Goal: Task Accomplishment & Management: Manage account settings

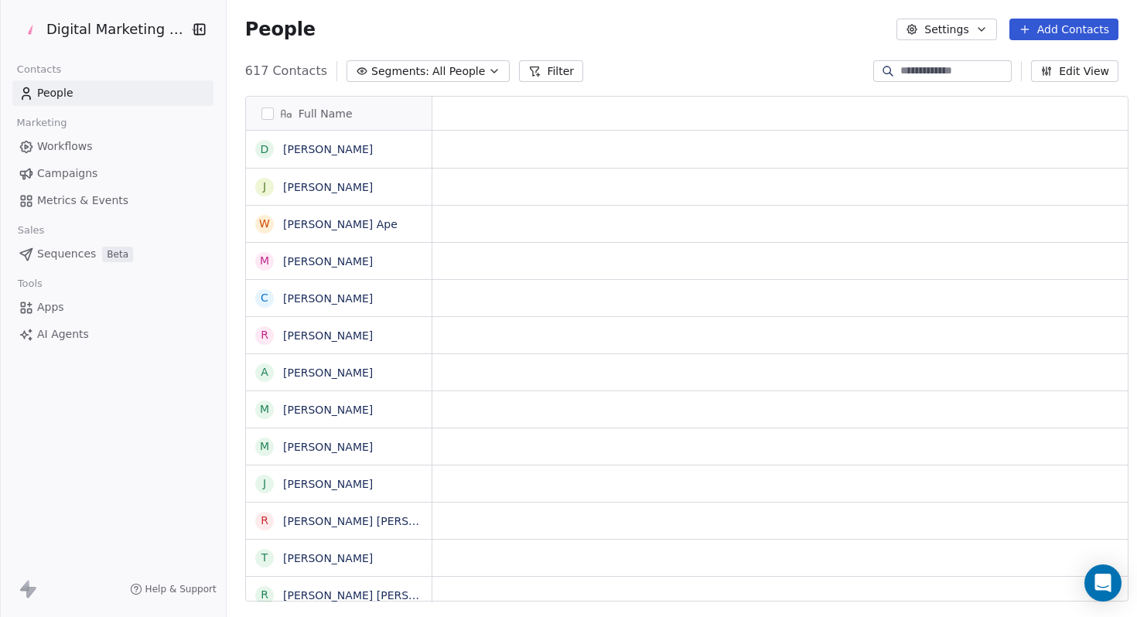
scroll to position [543, 920]
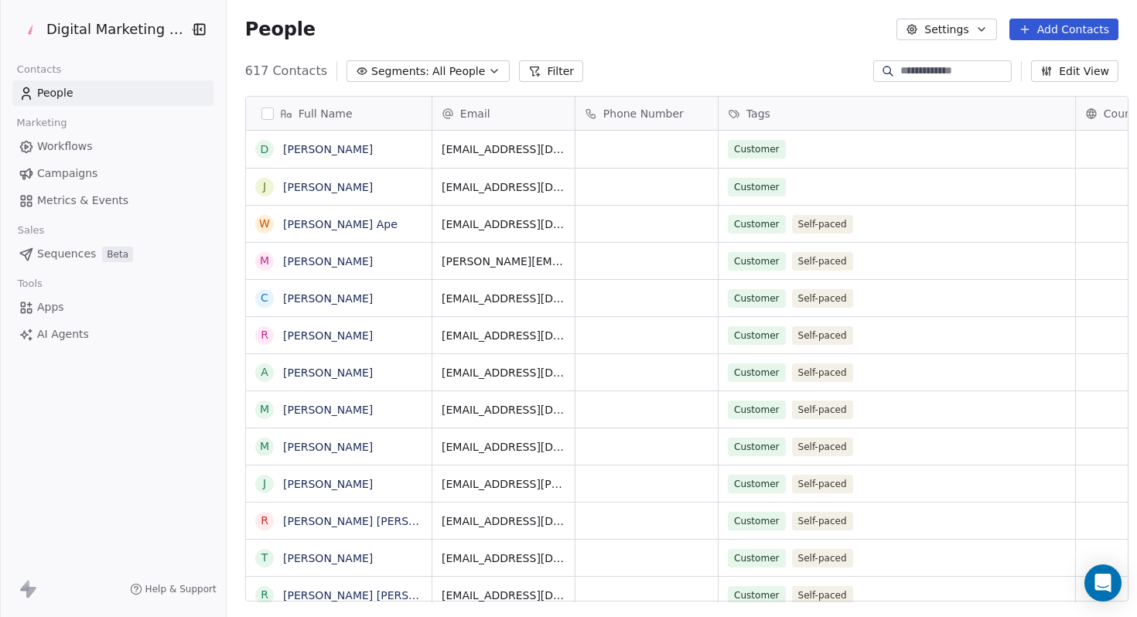
click at [101, 166] on link "Campaigns" at bounding box center [112, 174] width 201 height 26
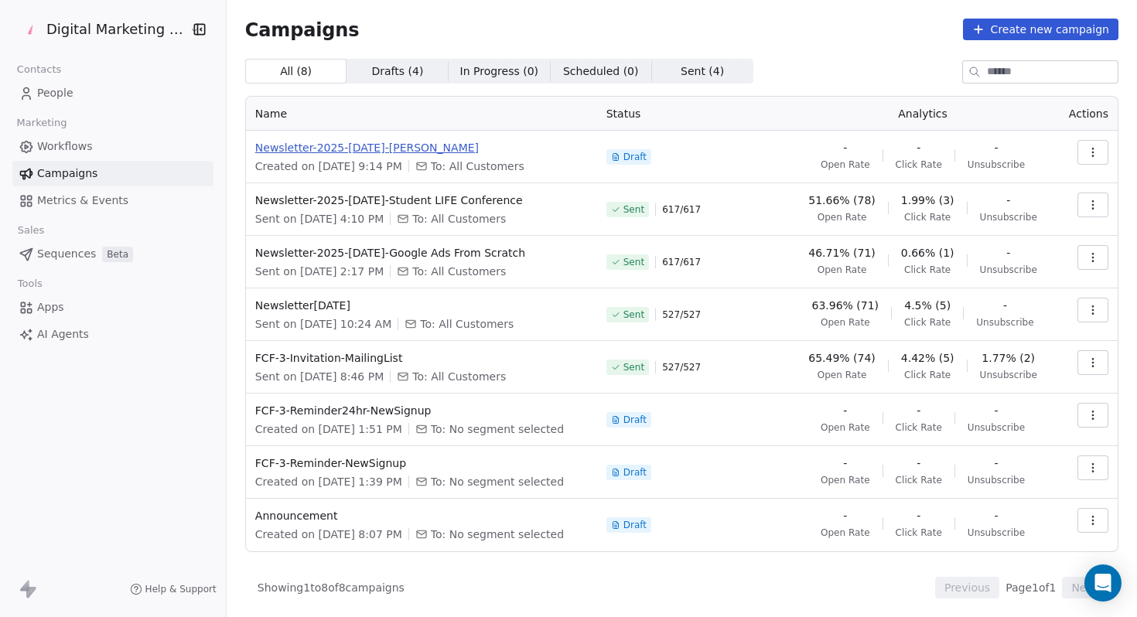
click at [434, 141] on span "Newsletter-2025-[DATE]-[PERSON_NAME]" at bounding box center [421, 147] width 333 height 15
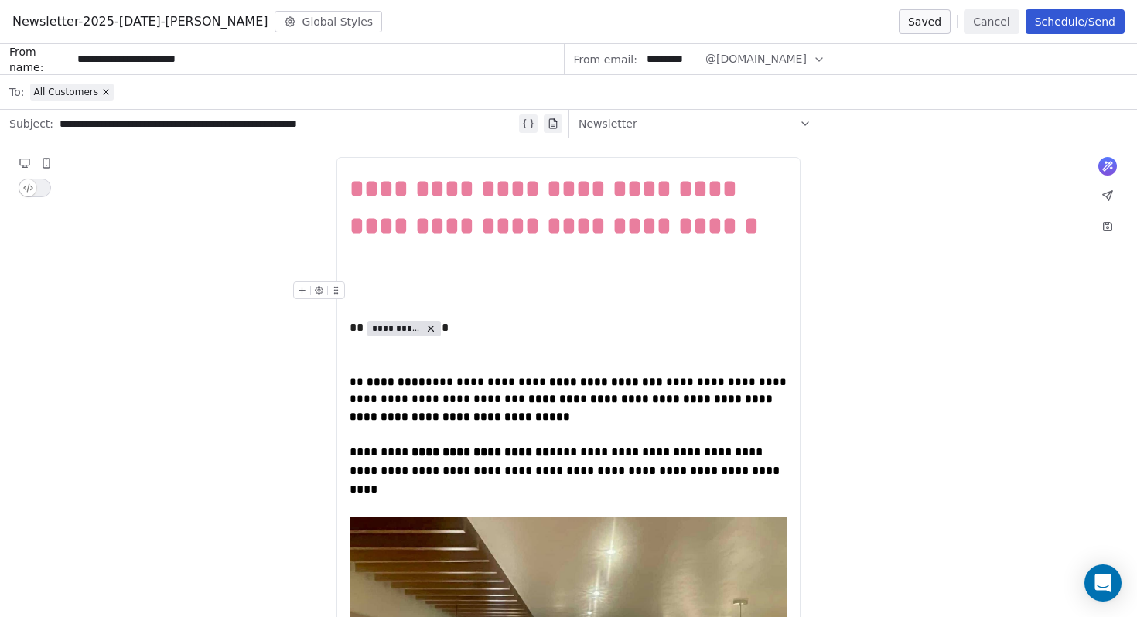
click at [456, 299] on div "To enrich screen reader interactions, please activate Accessibility in Grammarl…" at bounding box center [569, 291] width 438 height 19
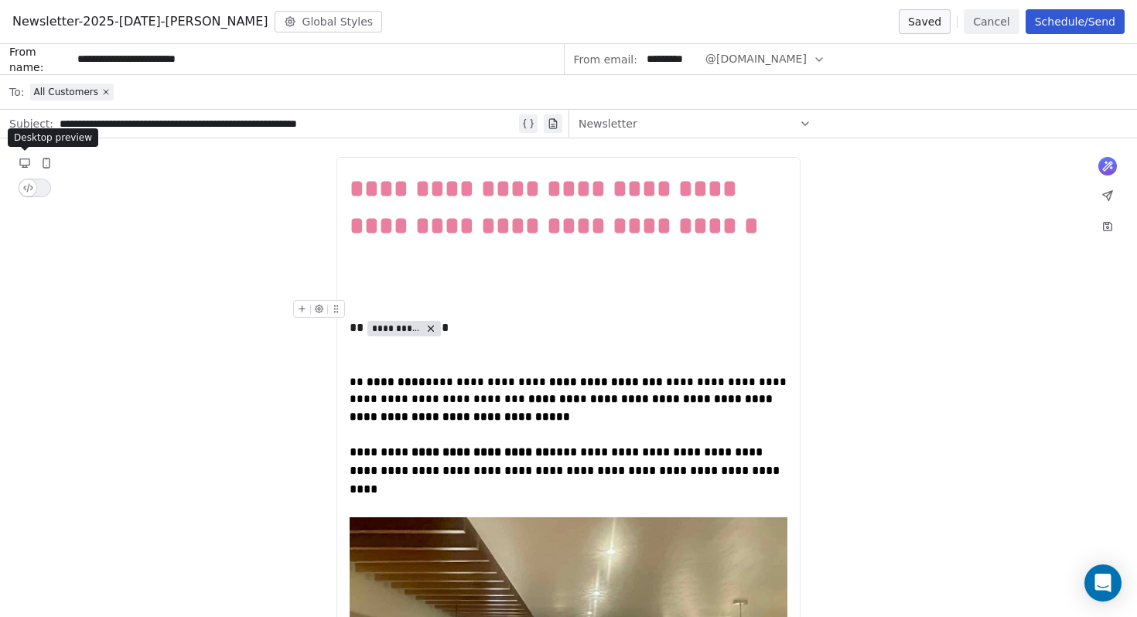
click at [18, 165] on button at bounding box center [24, 163] width 19 height 19
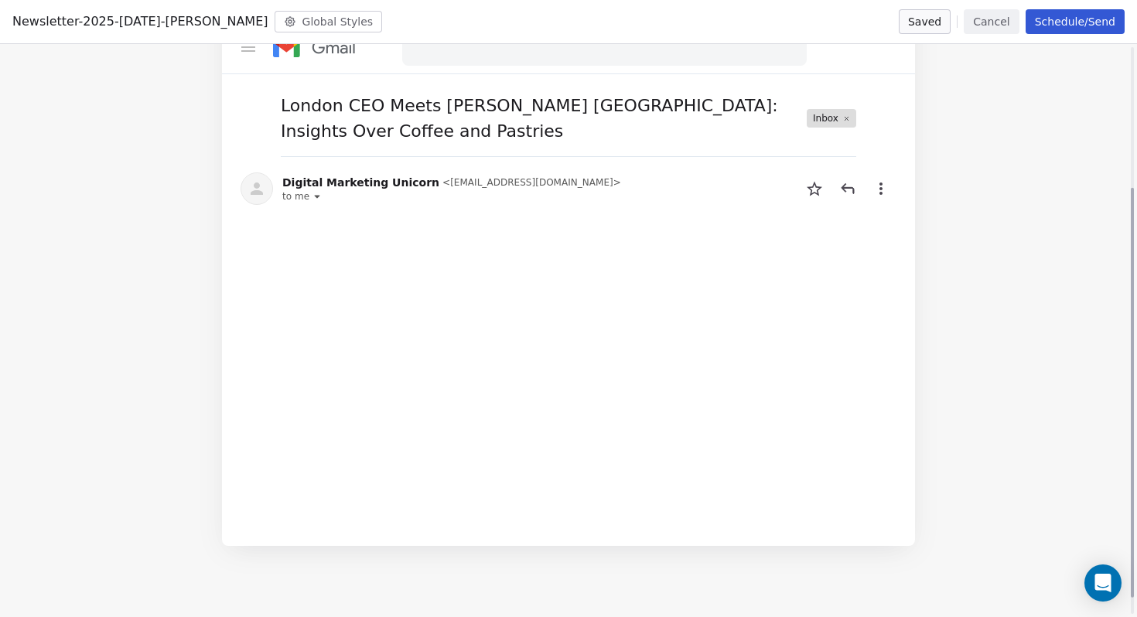
scroll to position [220, 0]
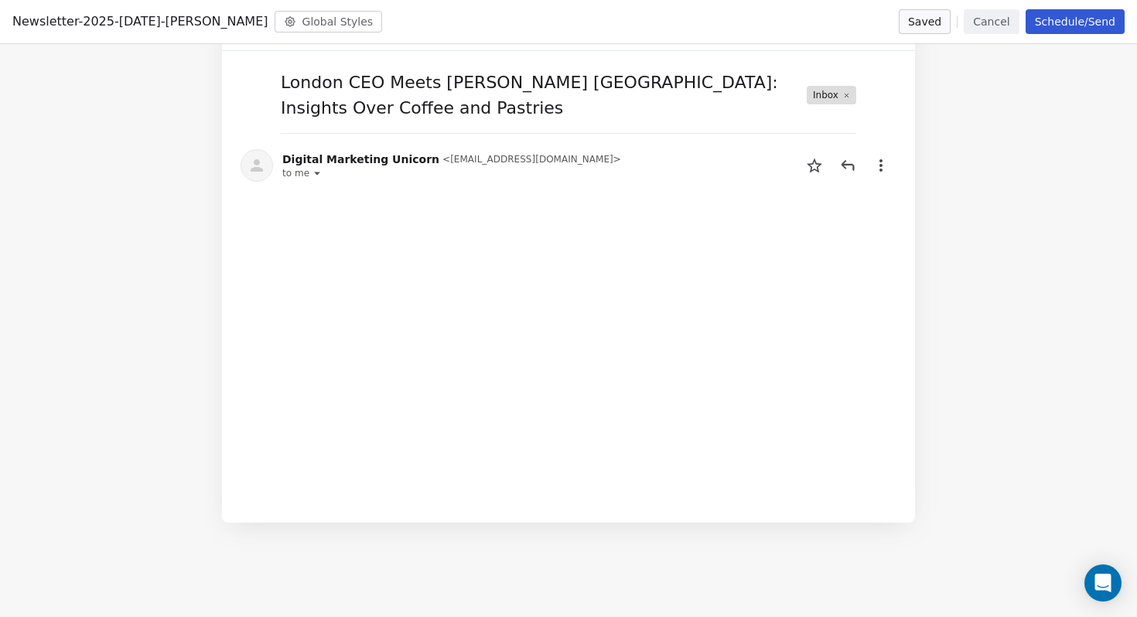
click at [994, 24] on button "Cancel" at bounding box center [991, 21] width 55 height 25
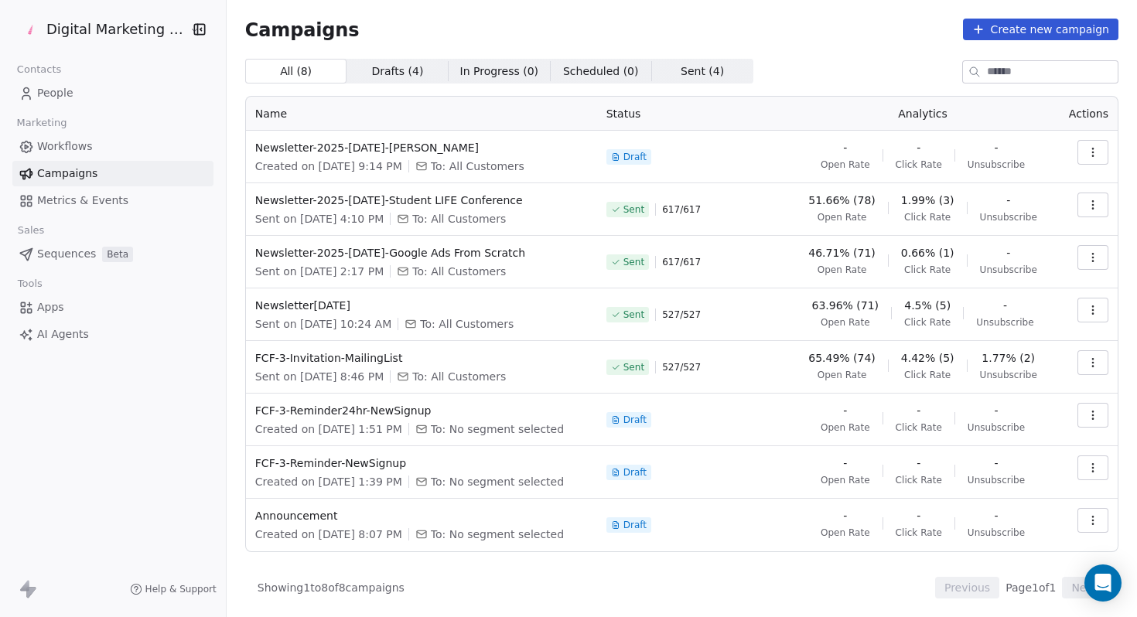
click at [1104, 156] on button "button" at bounding box center [1092, 152] width 31 height 25
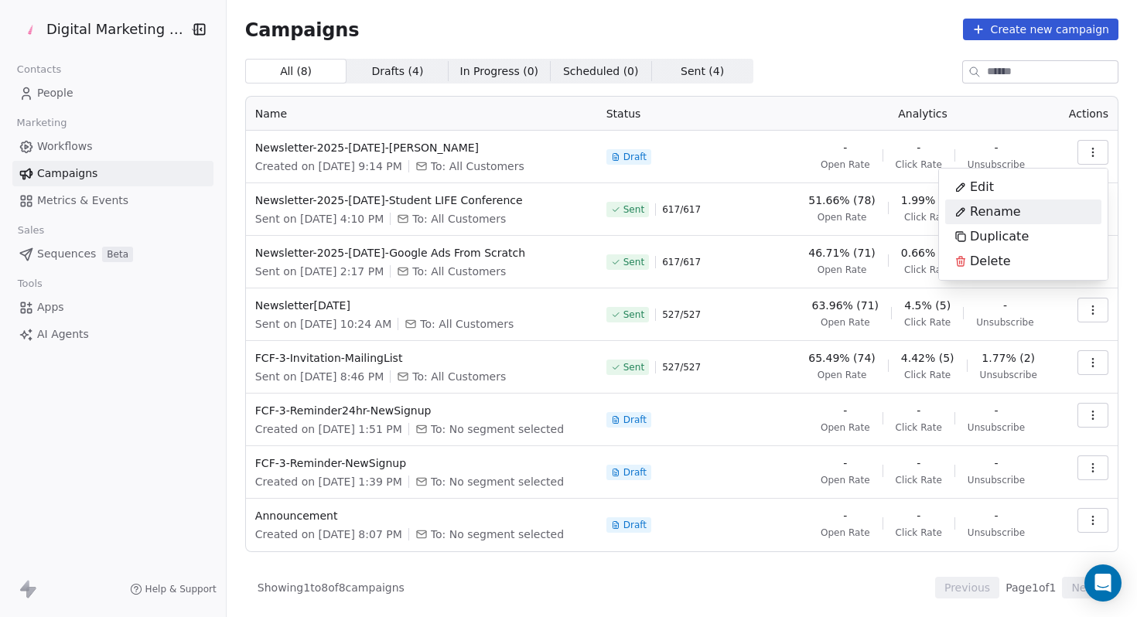
click at [859, 101] on html "Digital Marketing Unicorn Contacts People Marketing Workflows Campaigns Metrics…" at bounding box center [568, 308] width 1137 height 617
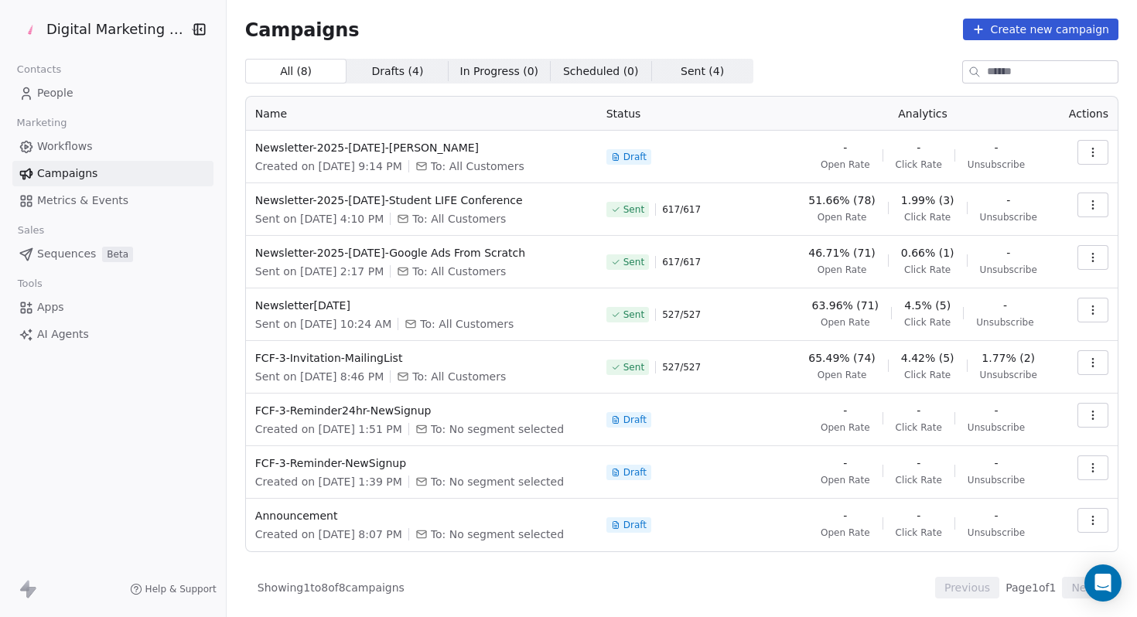
click at [1094, 145] on button "button" at bounding box center [1092, 152] width 31 height 25
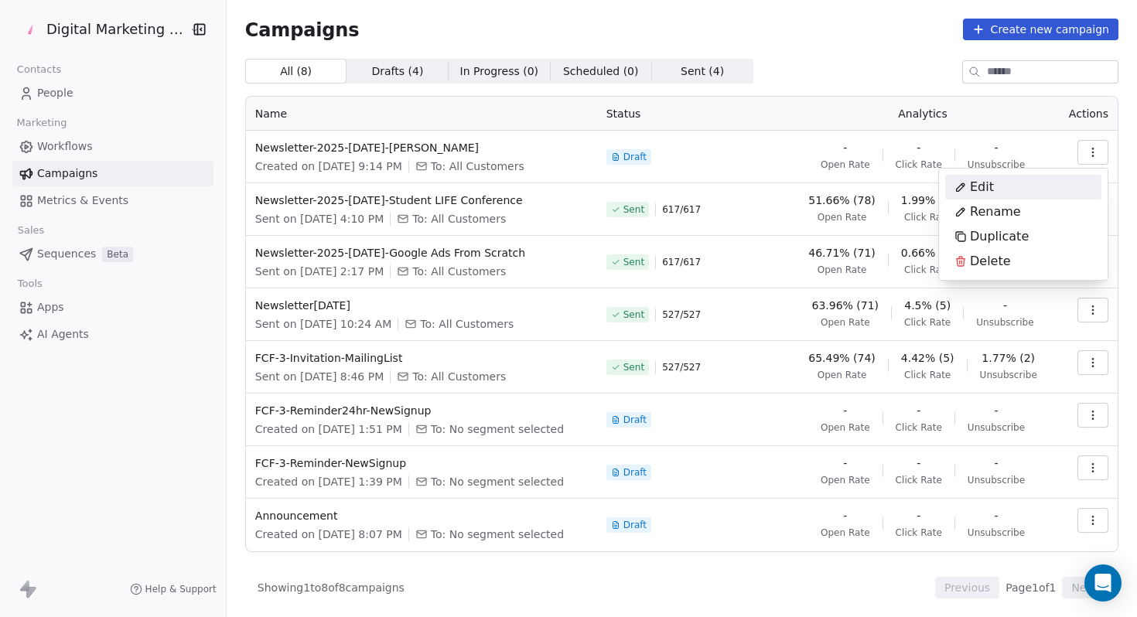
click at [857, 97] on html "Digital Marketing Unicorn Contacts People Marketing Workflows Campaigns Metrics…" at bounding box center [568, 308] width 1137 height 617
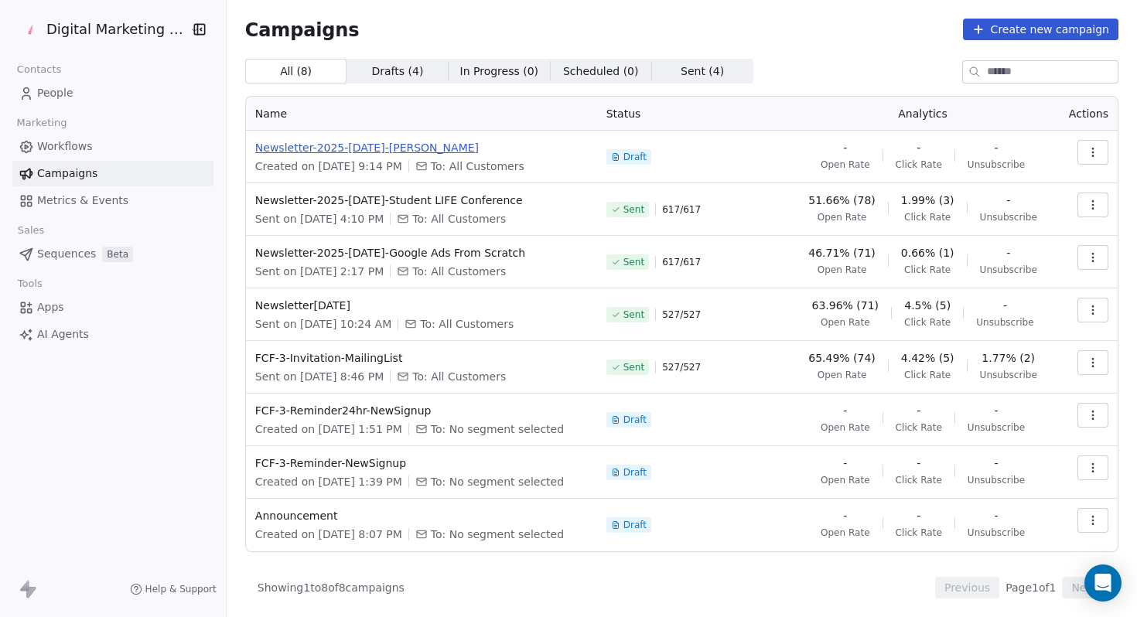
click at [398, 149] on span "Newsletter-2025-[DATE]-[PERSON_NAME]" at bounding box center [421, 147] width 333 height 15
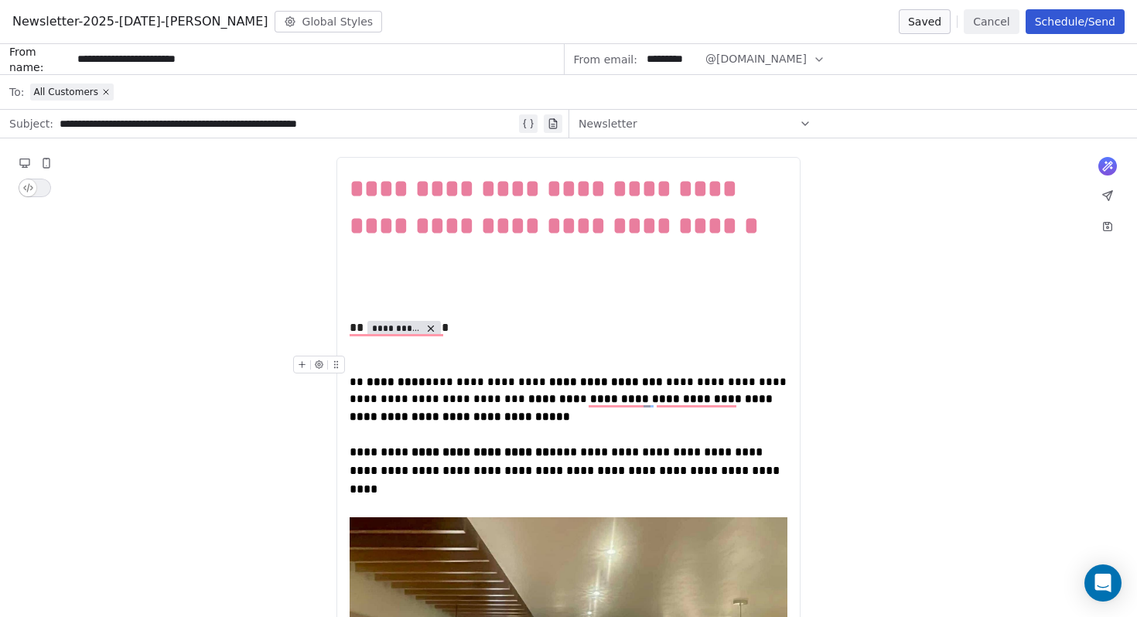
click at [27, 158] on icon at bounding box center [25, 163] width 12 height 12
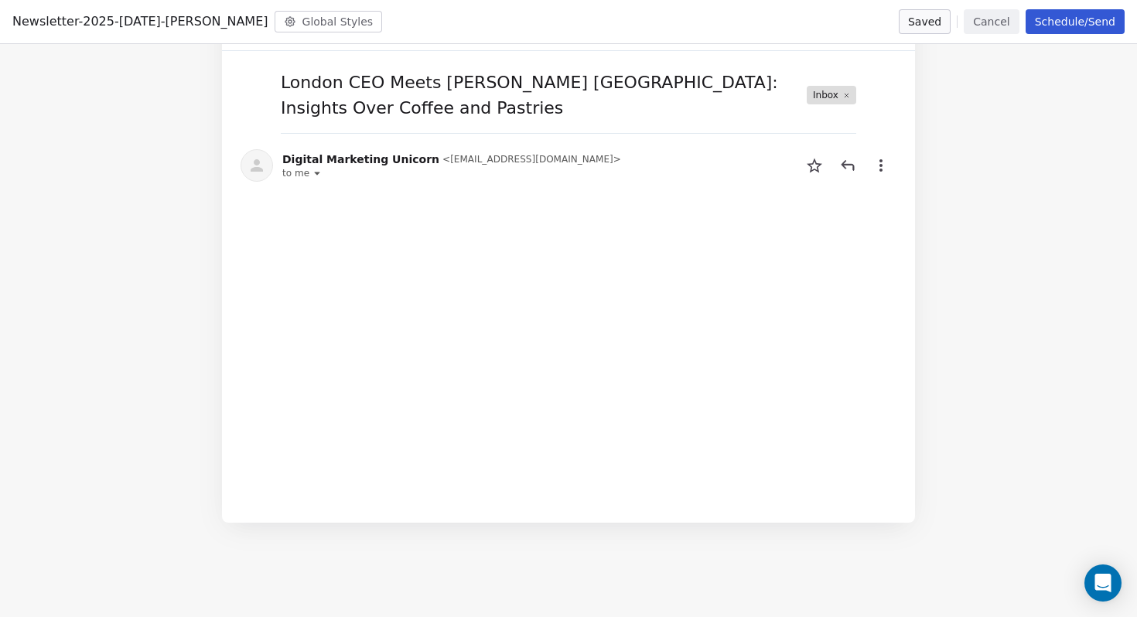
click at [1001, 17] on button "Cancel" at bounding box center [991, 21] width 55 height 25
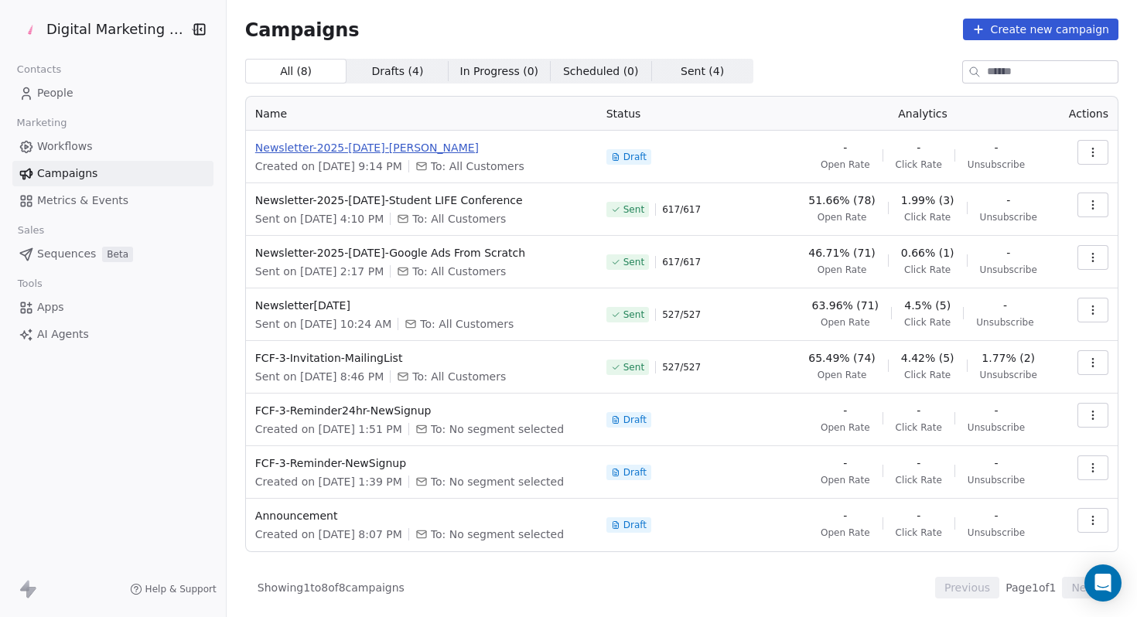
click at [410, 152] on span "Newsletter-2025-[DATE]-[PERSON_NAME]" at bounding box center [421, 147] width 333 height 15
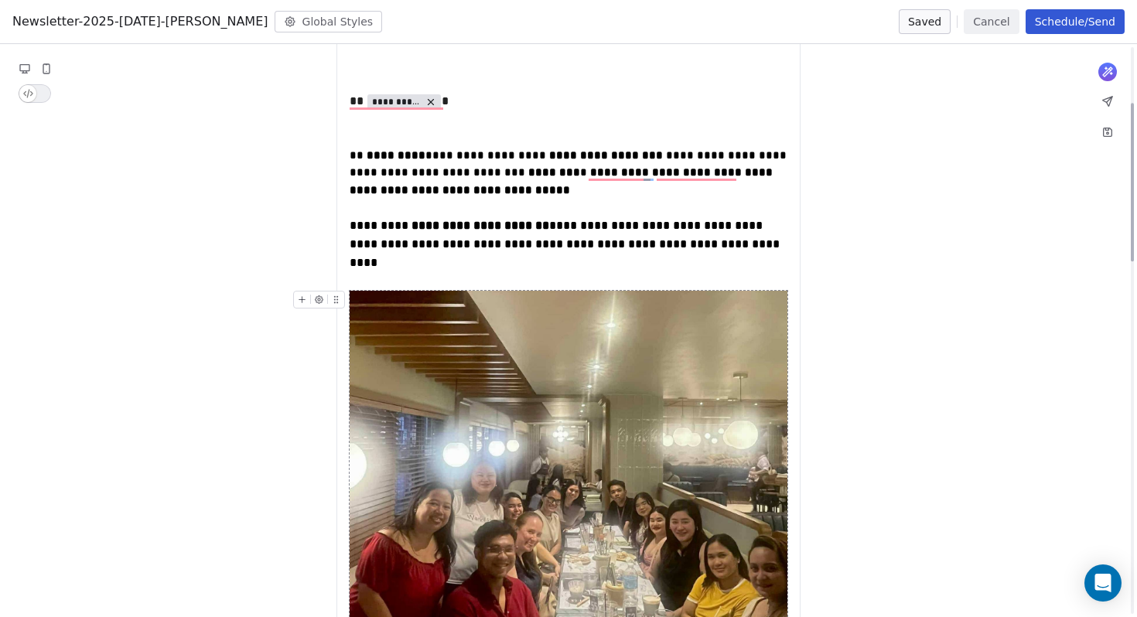
scroll to position [0, 0]
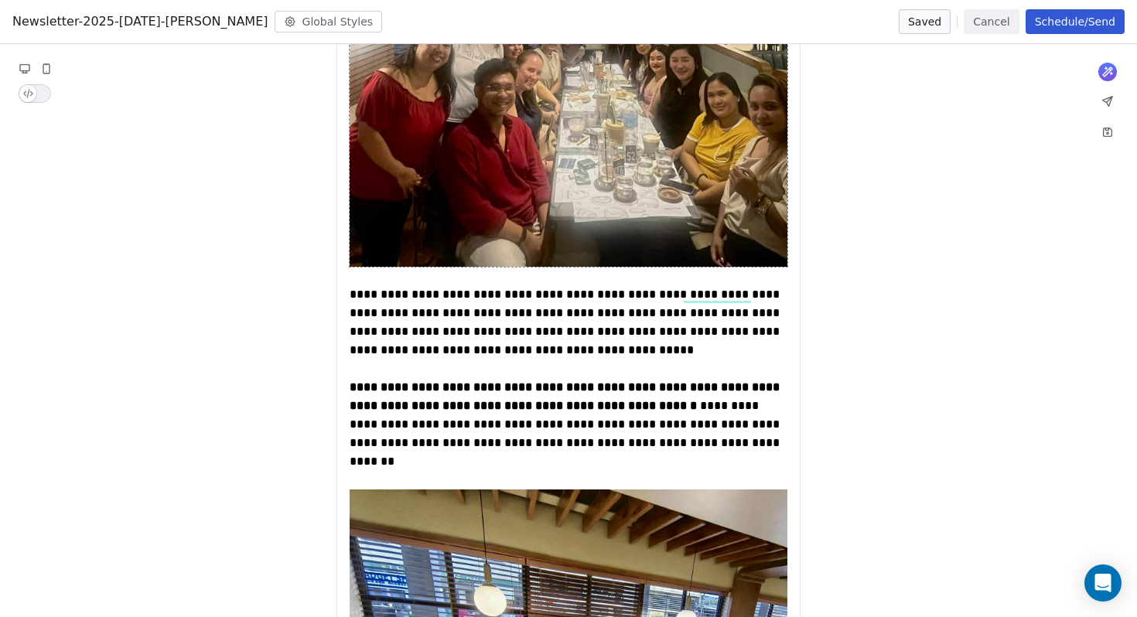
click at [992, 26] on button "Cancel" at bounding box center [991, 21] width 55 height 25
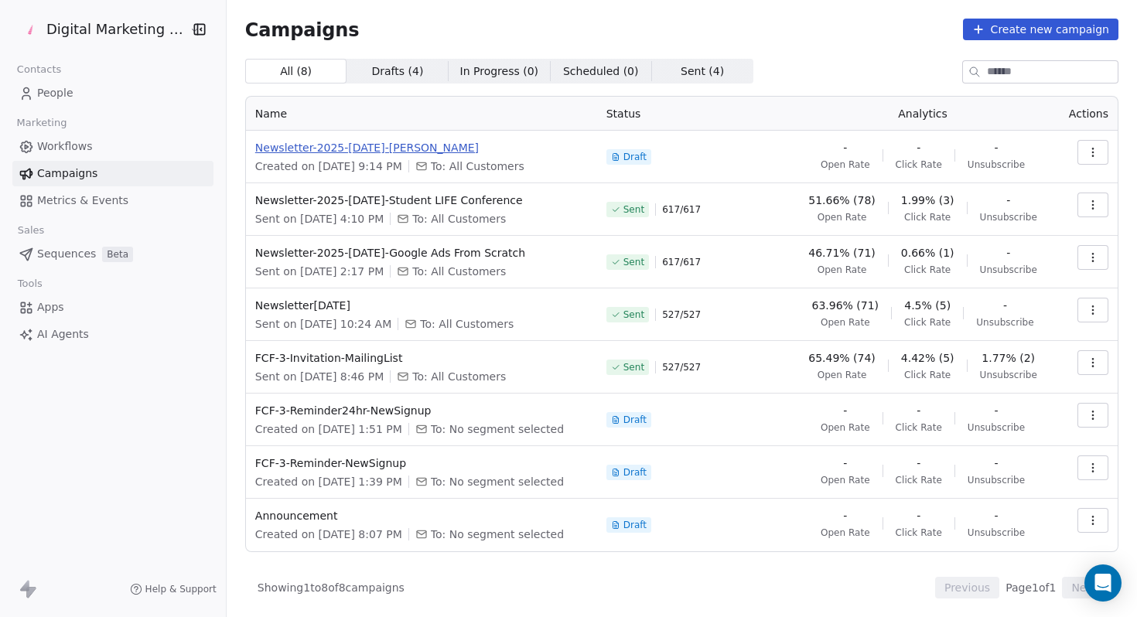
click at [431, 146] on span "Newsletter-2025-[DATE]-[PERSON_NAME]" at bounding box center [421, 147] width 333 height 15
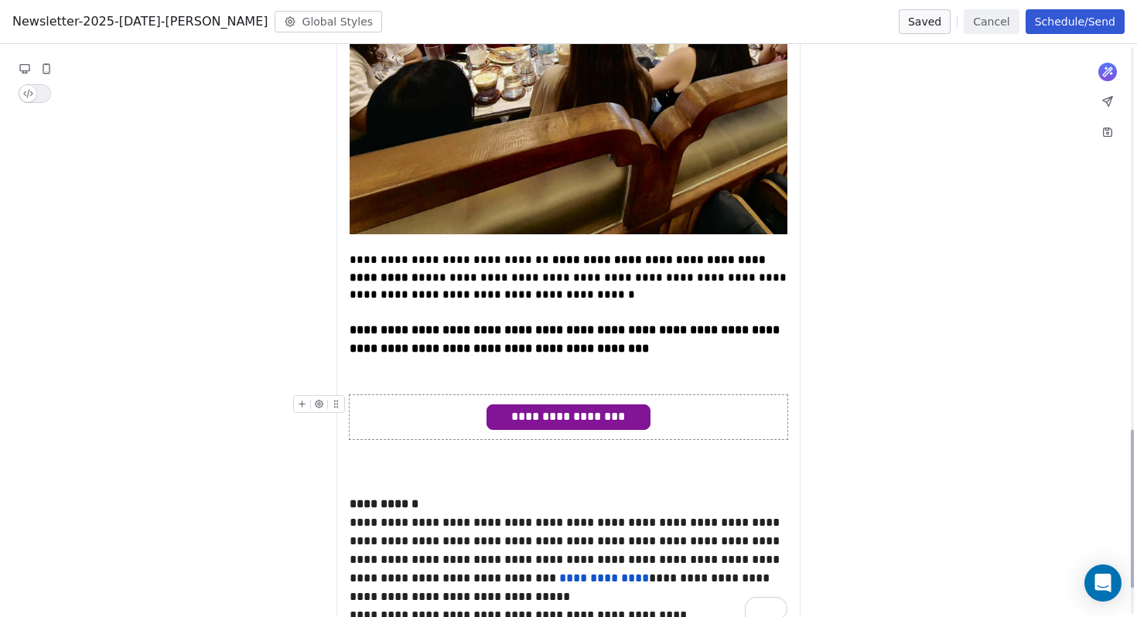
click at [584, 405] on span "**********" at bounding box center [568, 417] width 162 height 24
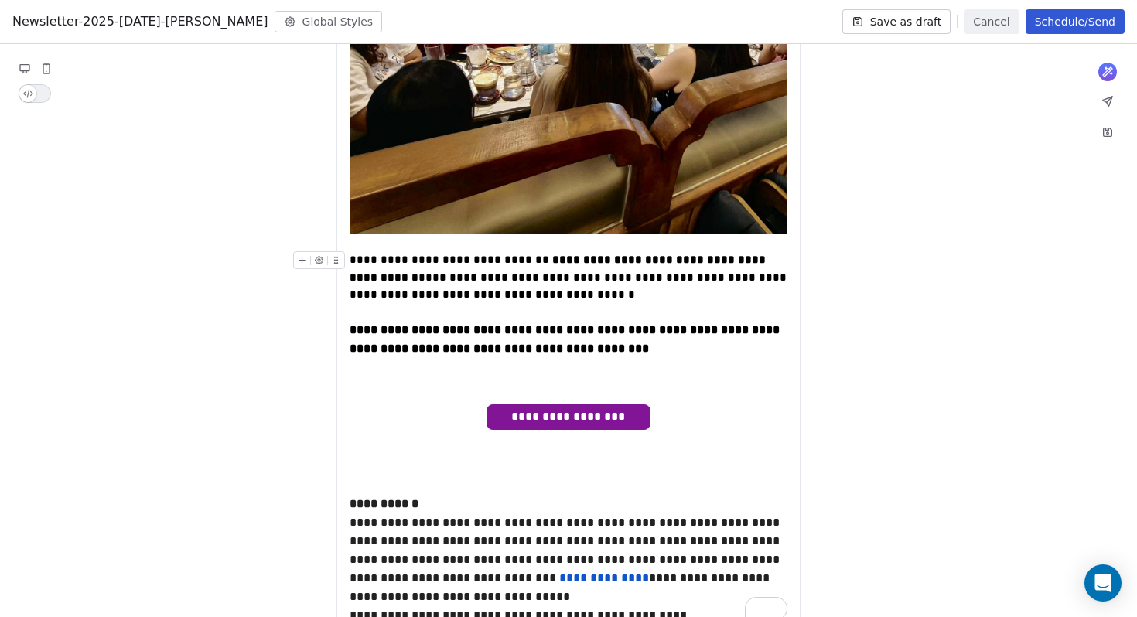
click at [1116, 103] on button at bounding box center [1108, 101] width 22 height 22
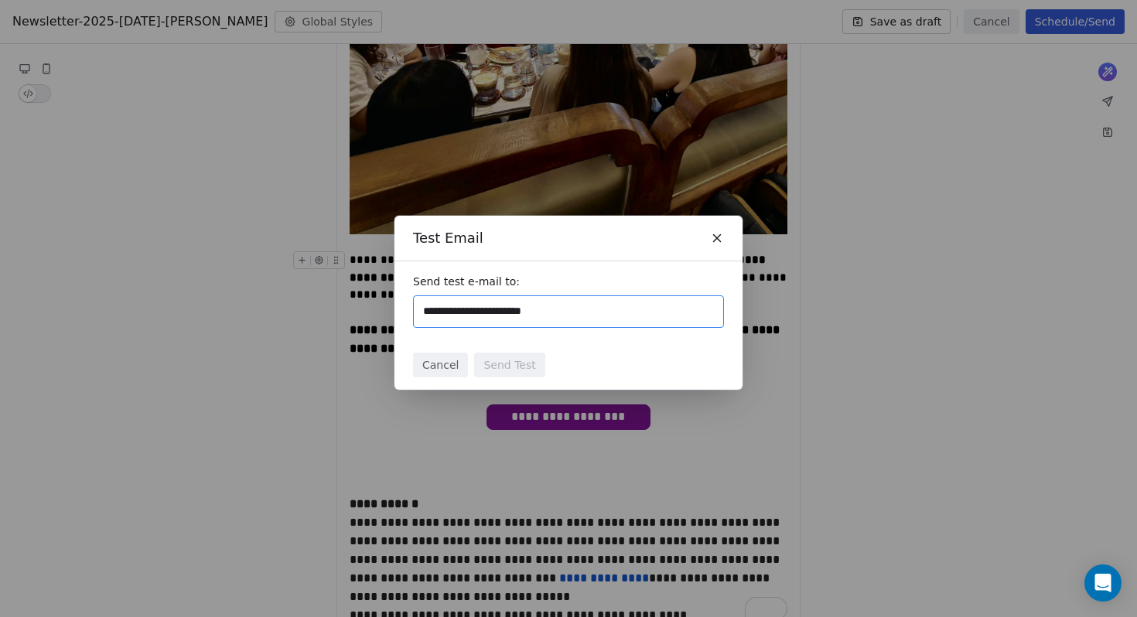
type input "**********"
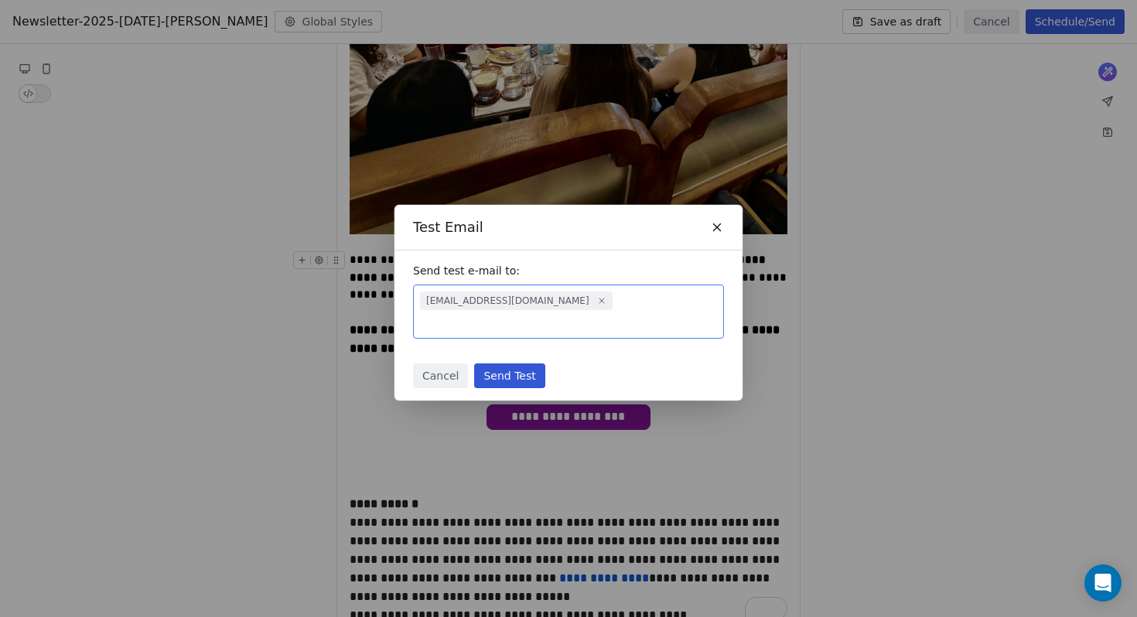
click at [507, 367] on button "Send Test" at bounding box center [509, 376] width 70 height 25
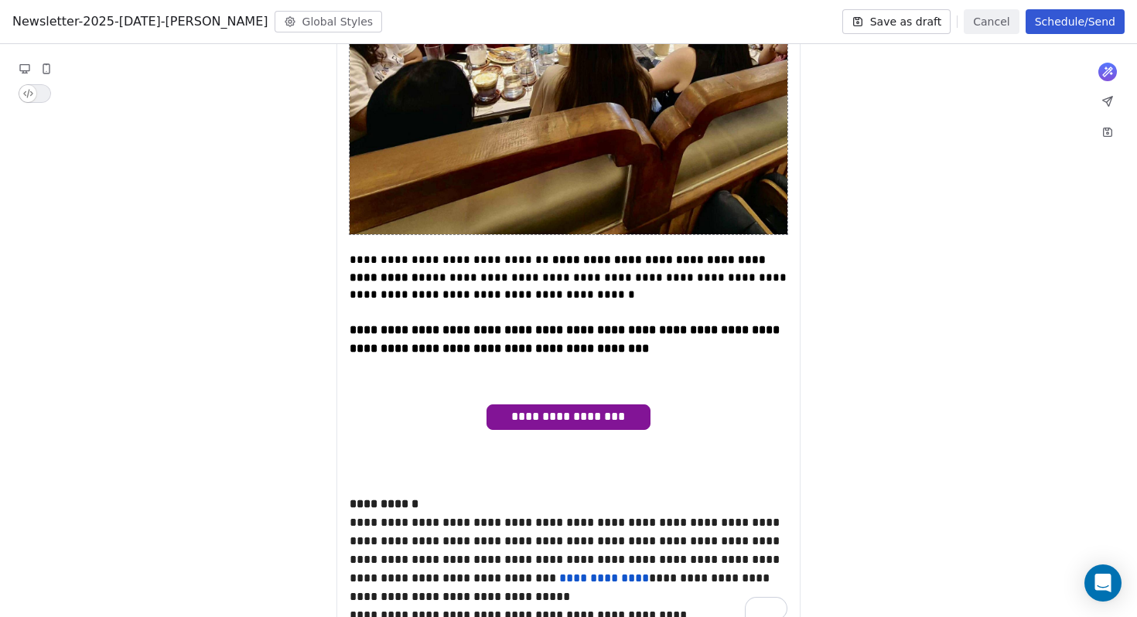
click at [1085, 18] on button "Schedule/Send" at bounding box center [1075, 21] width 99 height 25
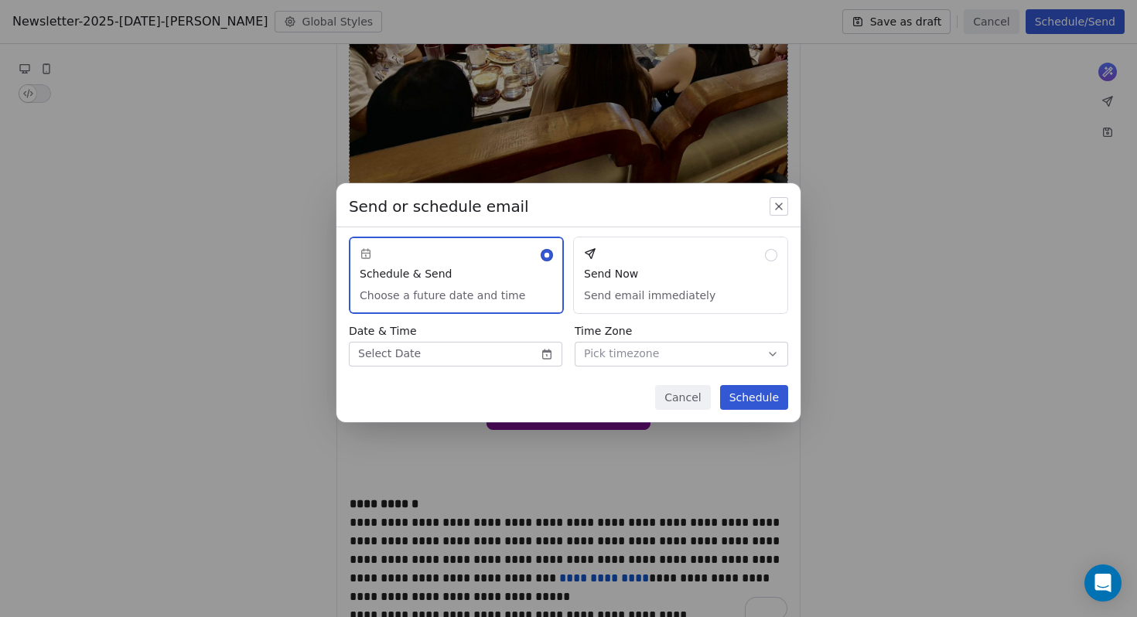
click at [680, 388] on button "Cancel" at bounding box center [682, 397] width 55 height 25
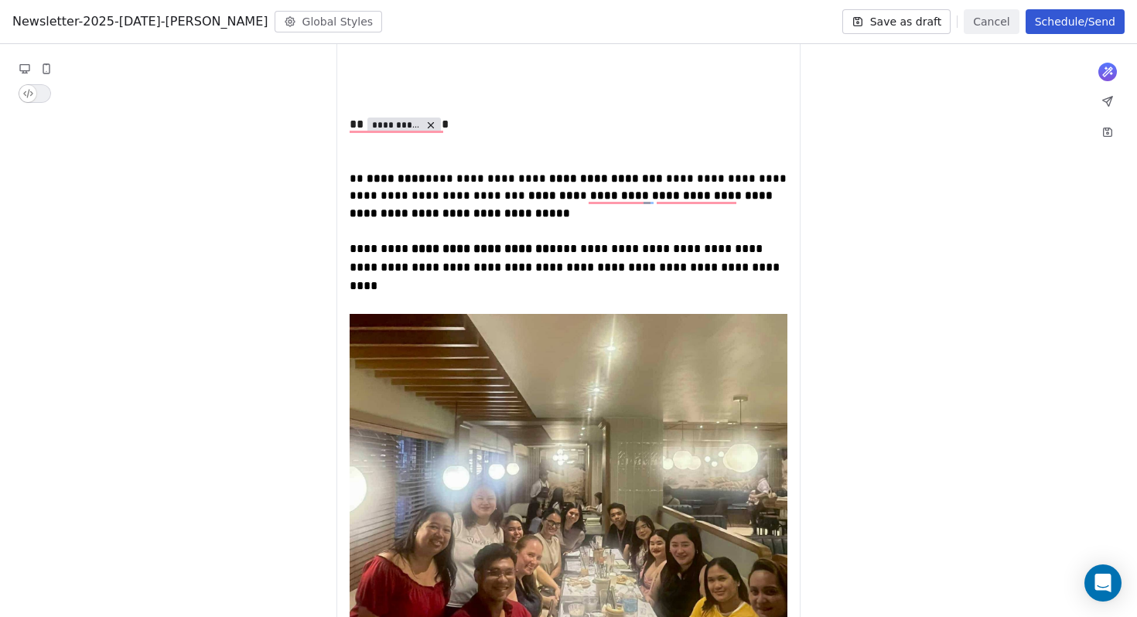
click at [1109, 99] on icon at bounding box center [1107, 101] width 9 height 9
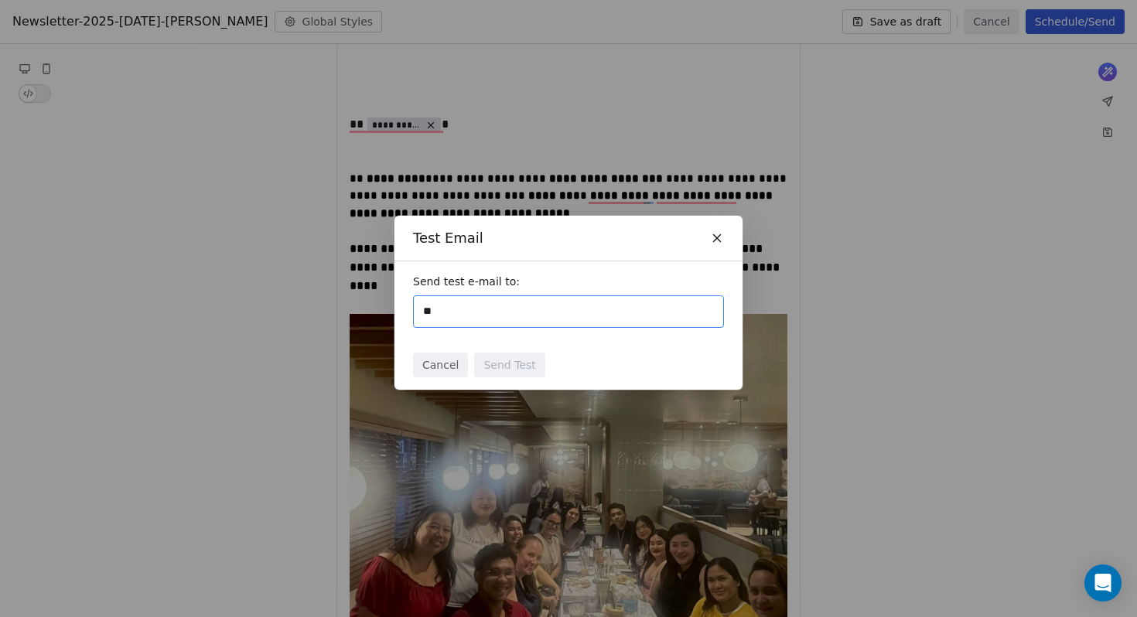
type input "*"
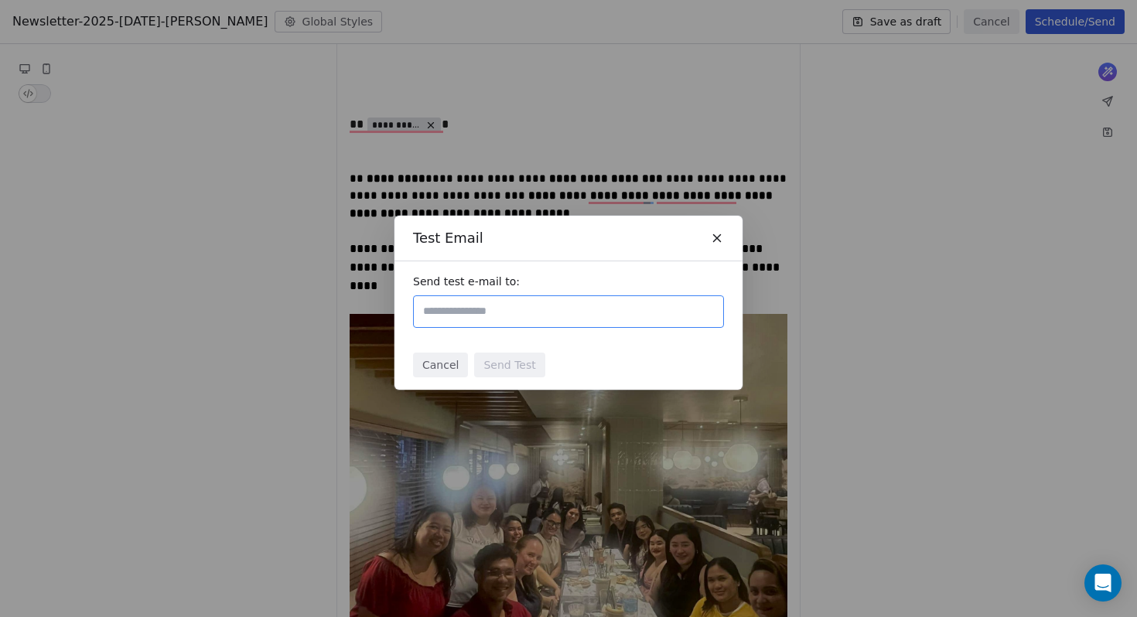
type input "*"
type input "**********"
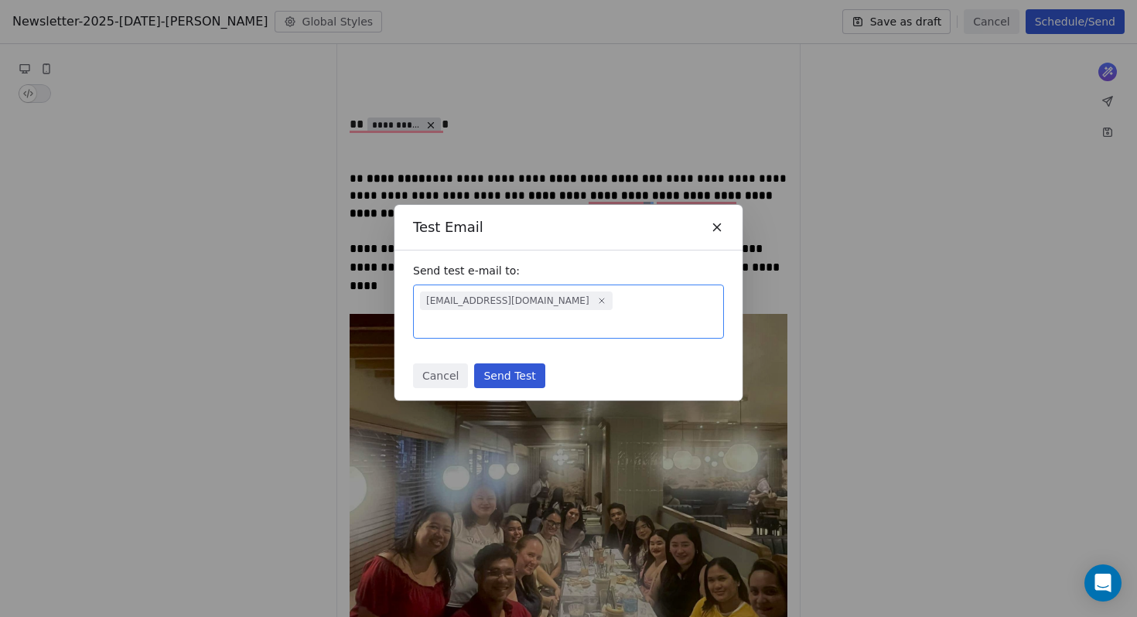
click at [516, 376] on button "Send Test" at bounding box center [509, 376] width 70 height 25
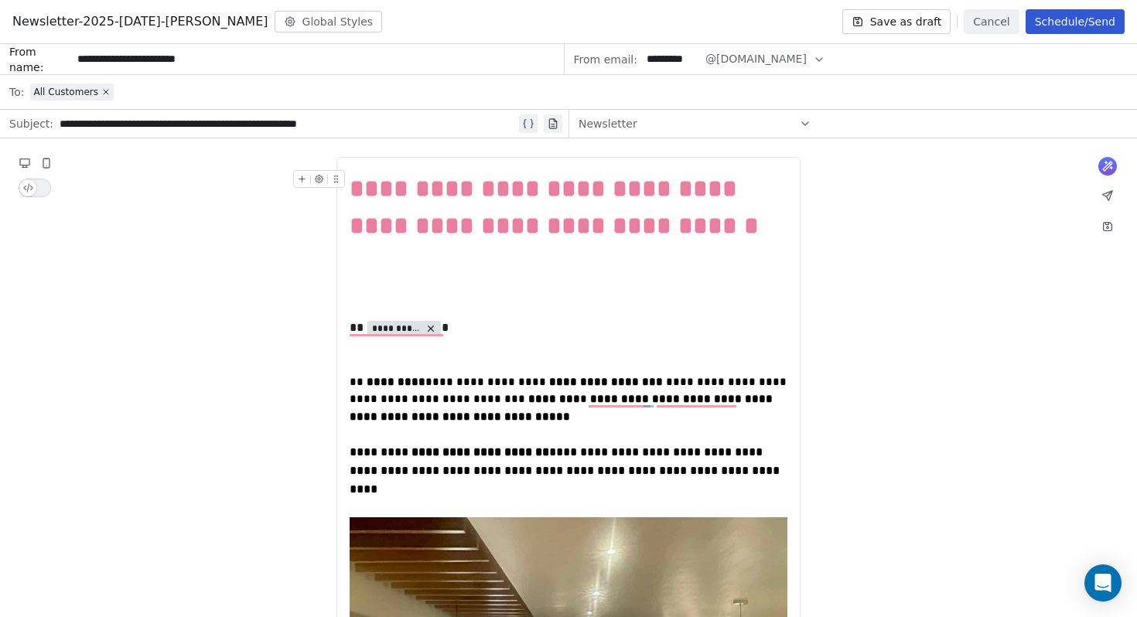
click at [1005, 37] on div "Newsletter-2025-SEPT30-Philippa Meetup Global Styles Save as draft Cancel Sched…" at bounding box center [568, 22] width 1137 height 44
click at [1001, 26] on button "Cancel" at bounding box center [991, 21] width 55 height 25
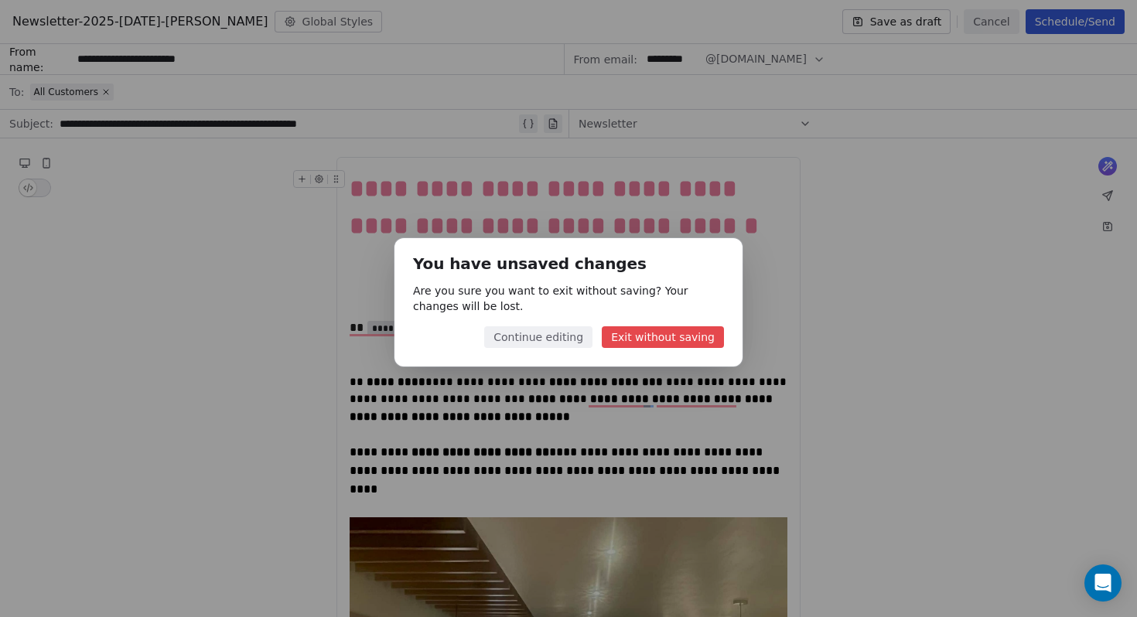
click at [544, 339] on button "Continue editing" at bounding box center [538, 337] width 108 height 22
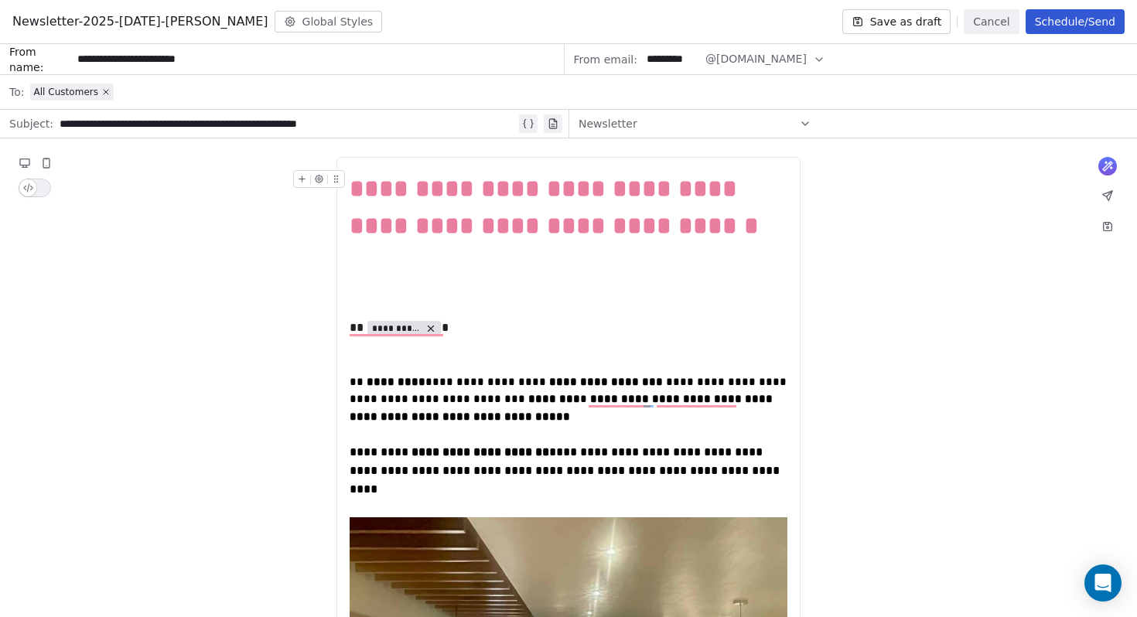
click at [886, 24] on button "Save as draft" at bounding box center [896, 21] width 109 height 25
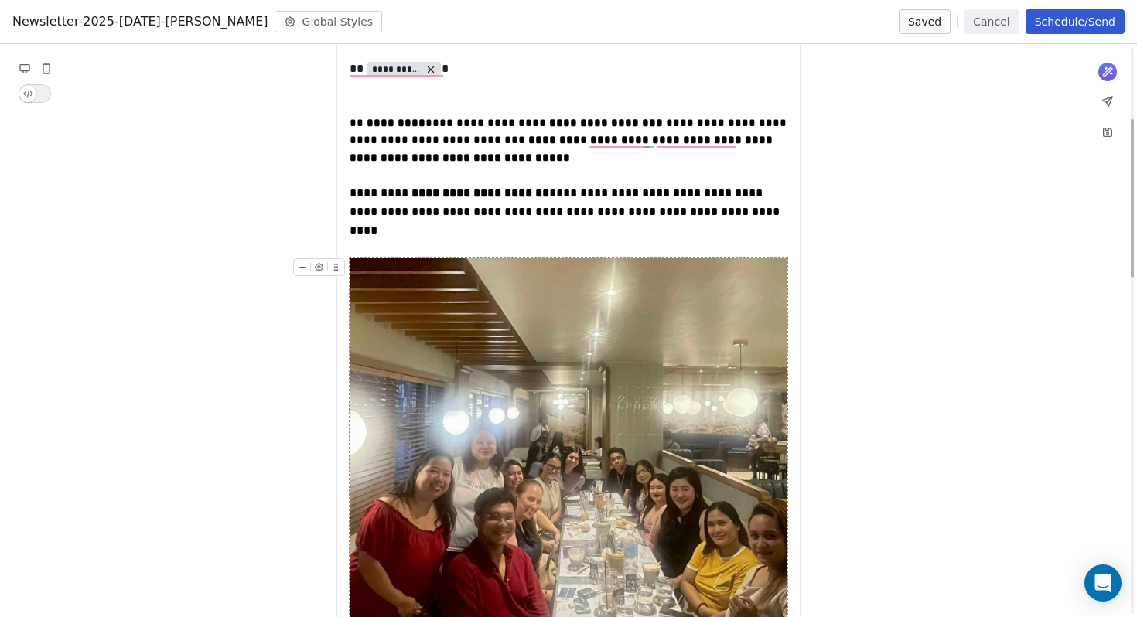
scroll to position [444, 0]
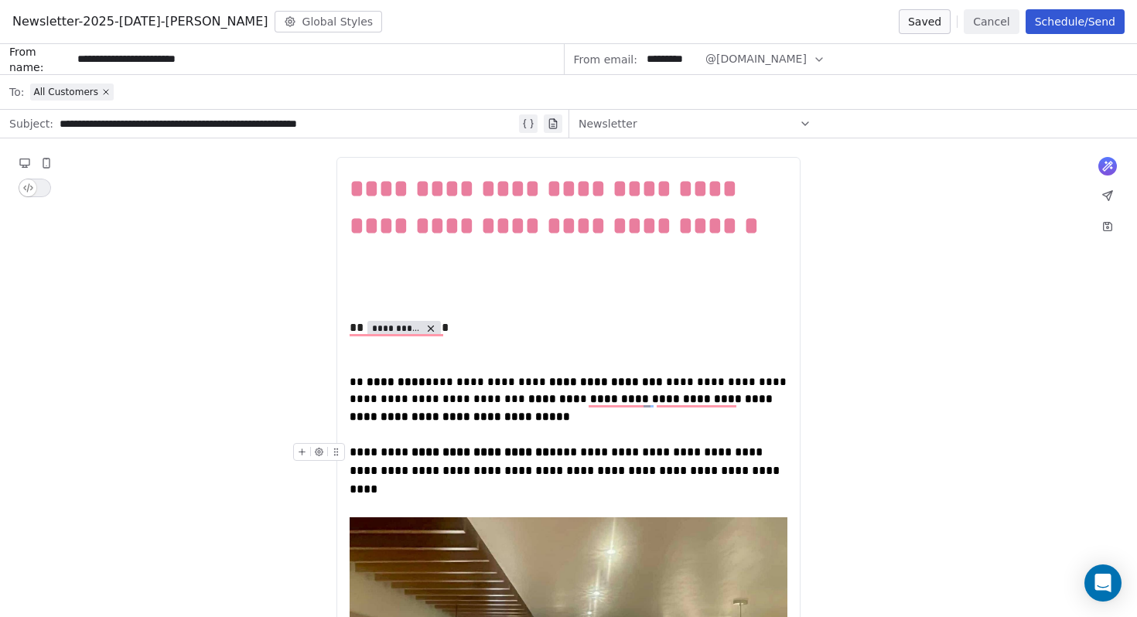
click at [390, 470] on span "**********" at bounding box center [566, 470] width 433 height 49
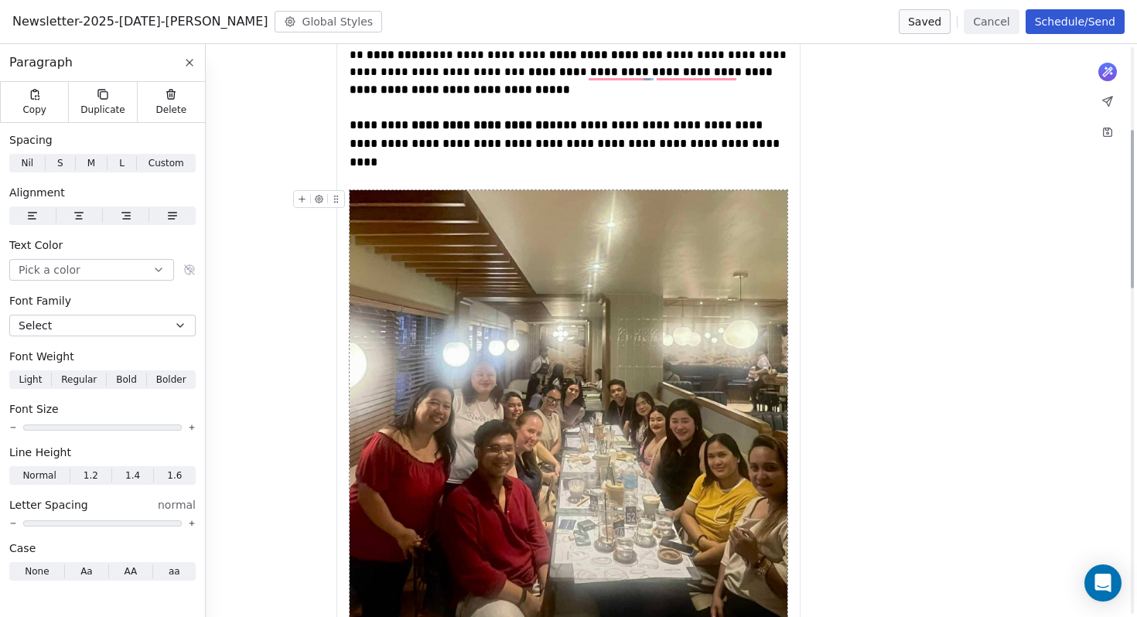
scroll to position [353, 0]
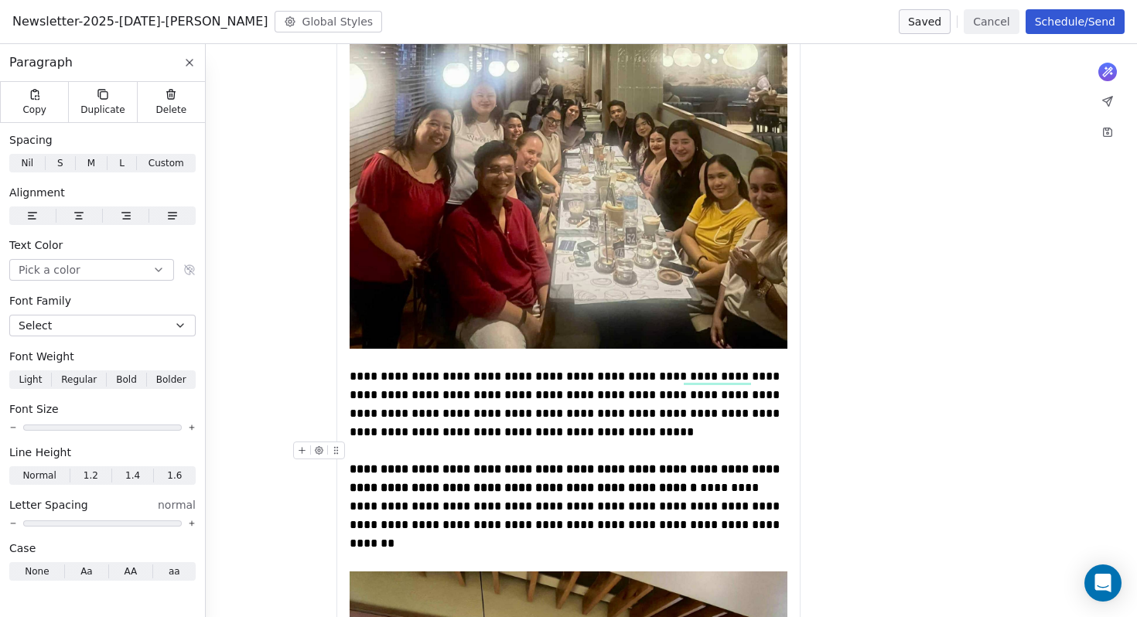
click at [589, 442] on div "To enrich screen reader interactions, please activate Accessibility in Grammarl…" at bounding box center [569, 451] width 438 height 19
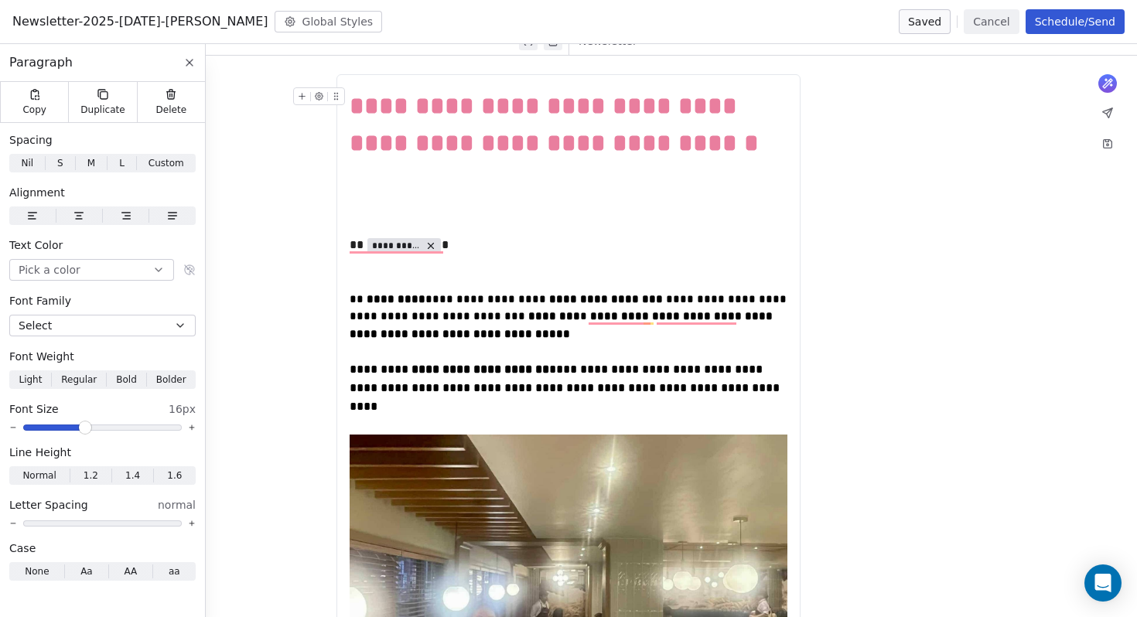
click at [998, 19] on button "Cancel" at bounding box center [991, 21] width 55 height 25
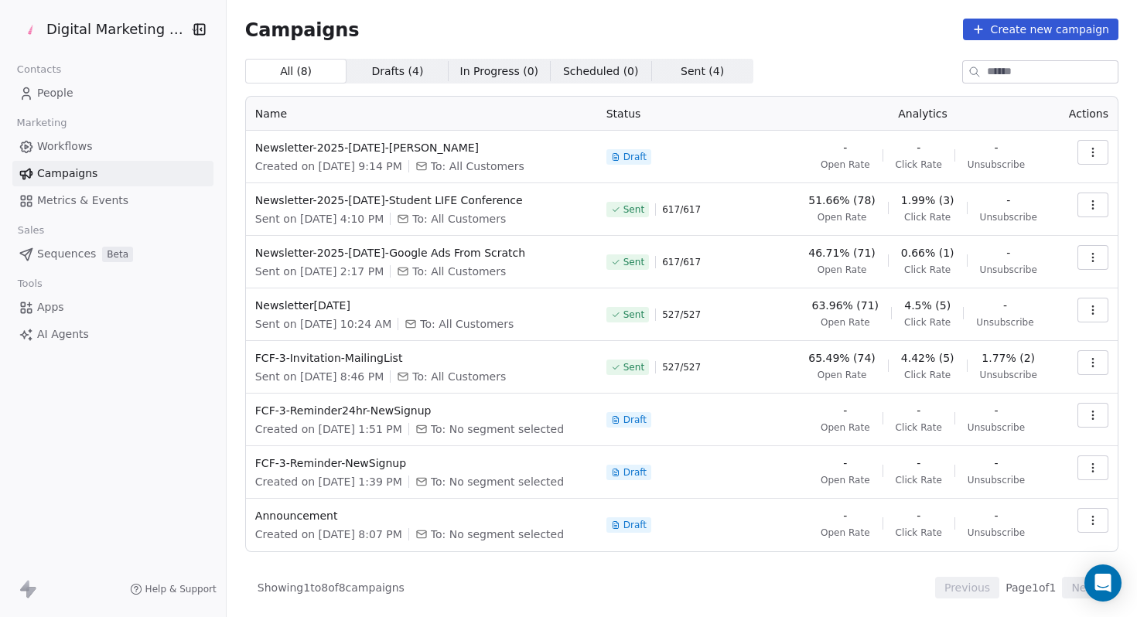
click at [1088, 153] on icon "button" at bounding box center [1093, 152] width 12 height 12
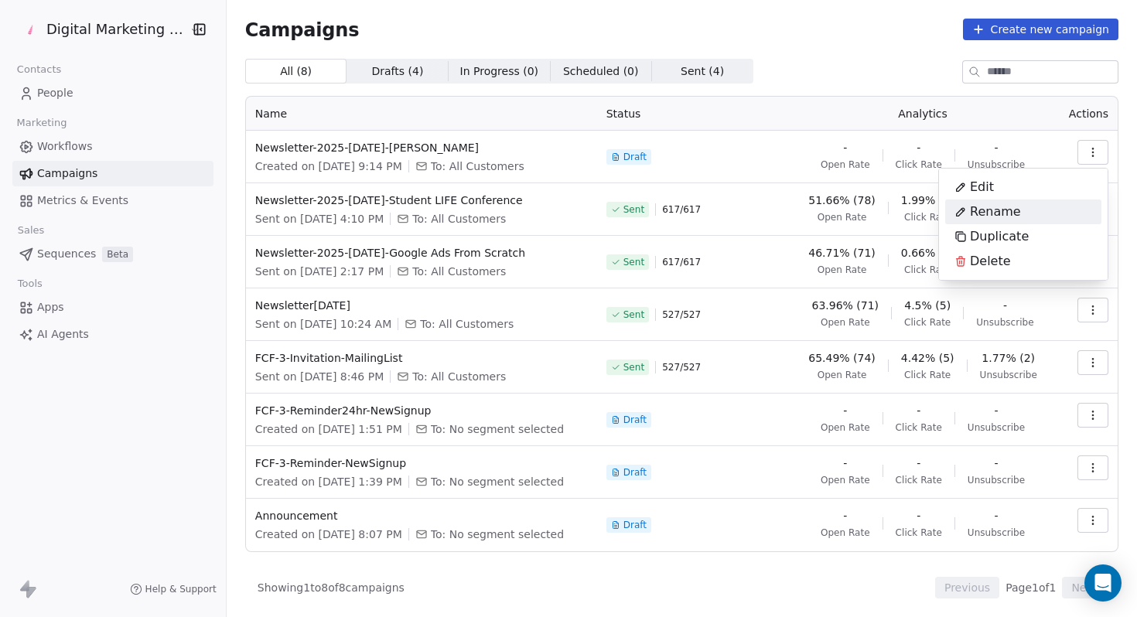
click at [447, 149] on html "Digital Marketing Unicorn Contacts People Marketing Workflows Campaigns Metrics…" at bounding box center [568, 308] width 1137 height 617
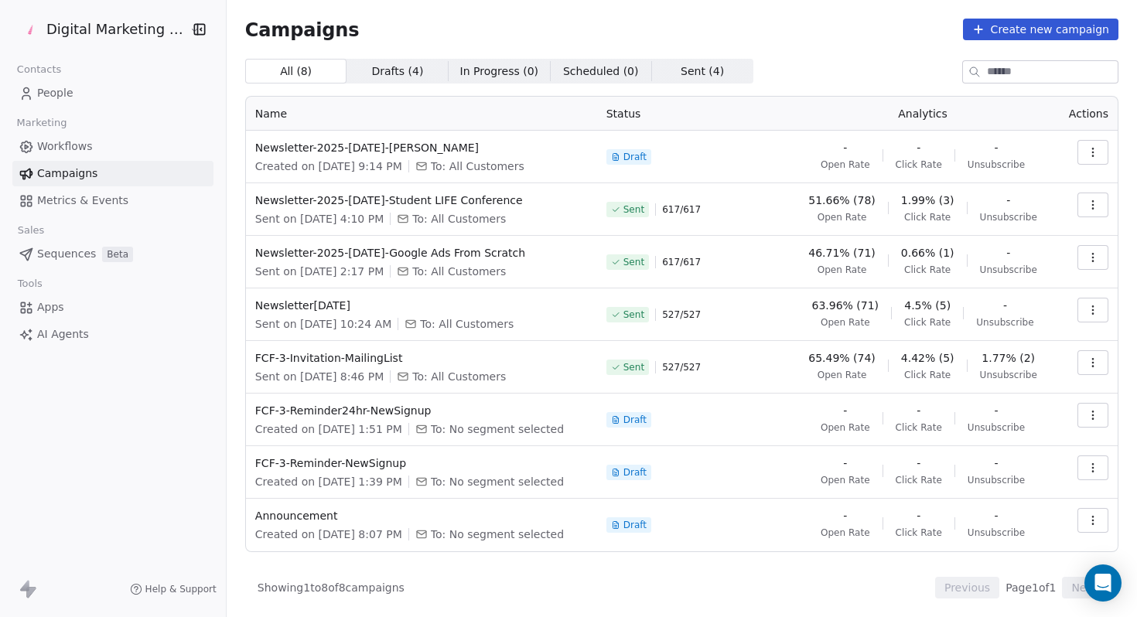
click at [447, 149] on span "Newsletter-2025-[DATE]-[PERSON_NAME]" at bounding box center [421, 147] width 333 height 15
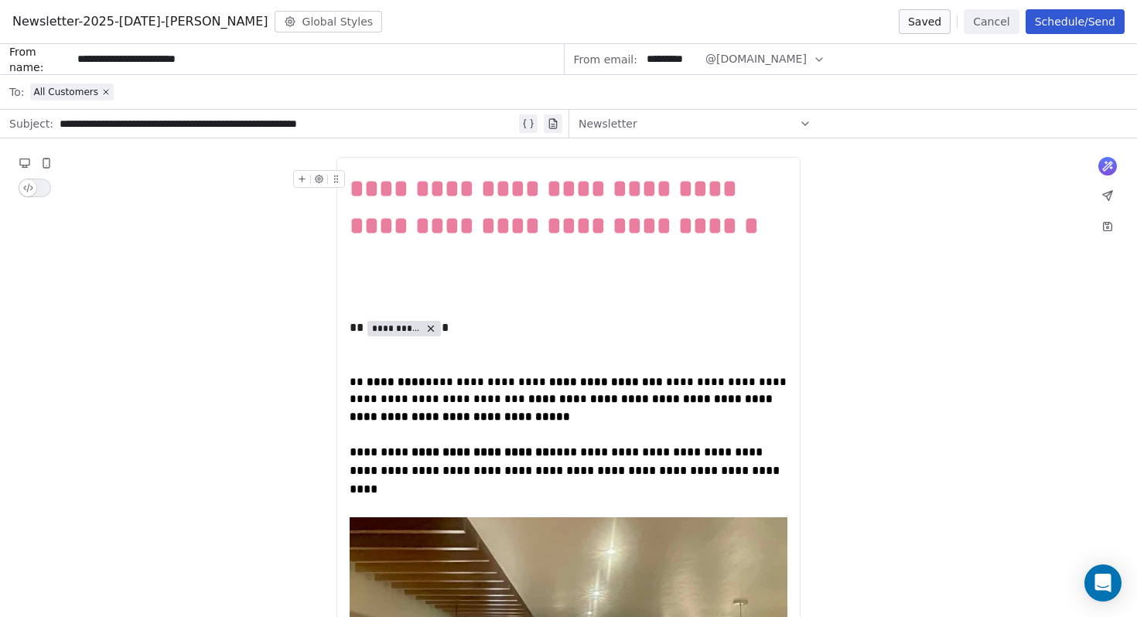
click at [1071, 29] on button "Schedule/Send" at bounding box center [1075, 21] width 99 height 25
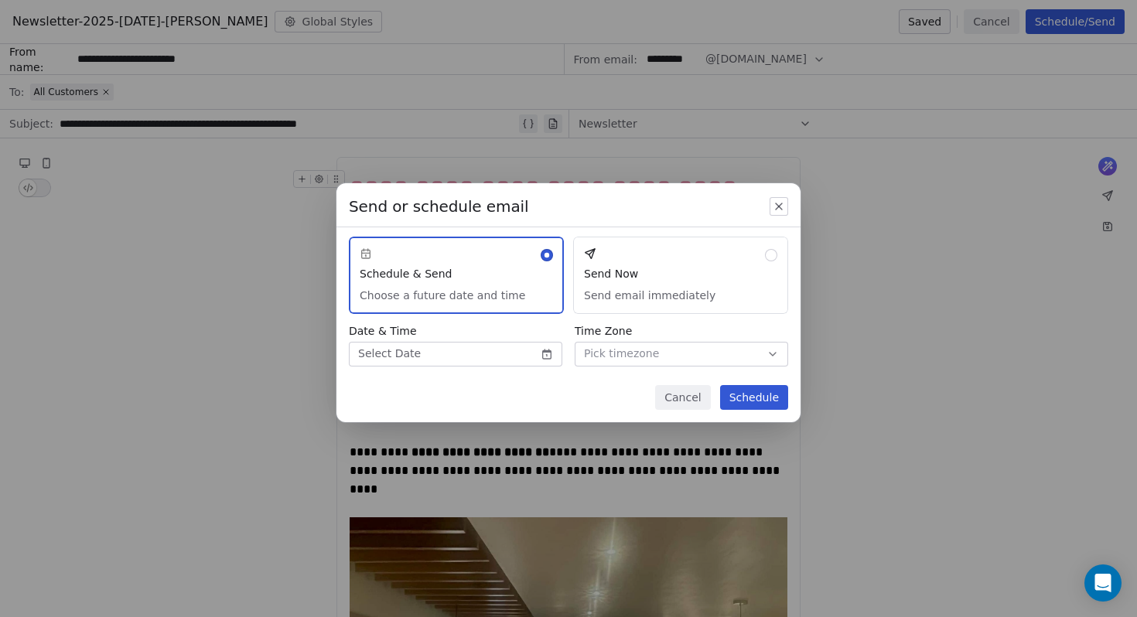
click at [496, 354] on body "Digital Marketing Unicorn Contacts People Marketing Workflows Campaigns Metrics…" at bounding box center [568, 308] width 1137 height 617
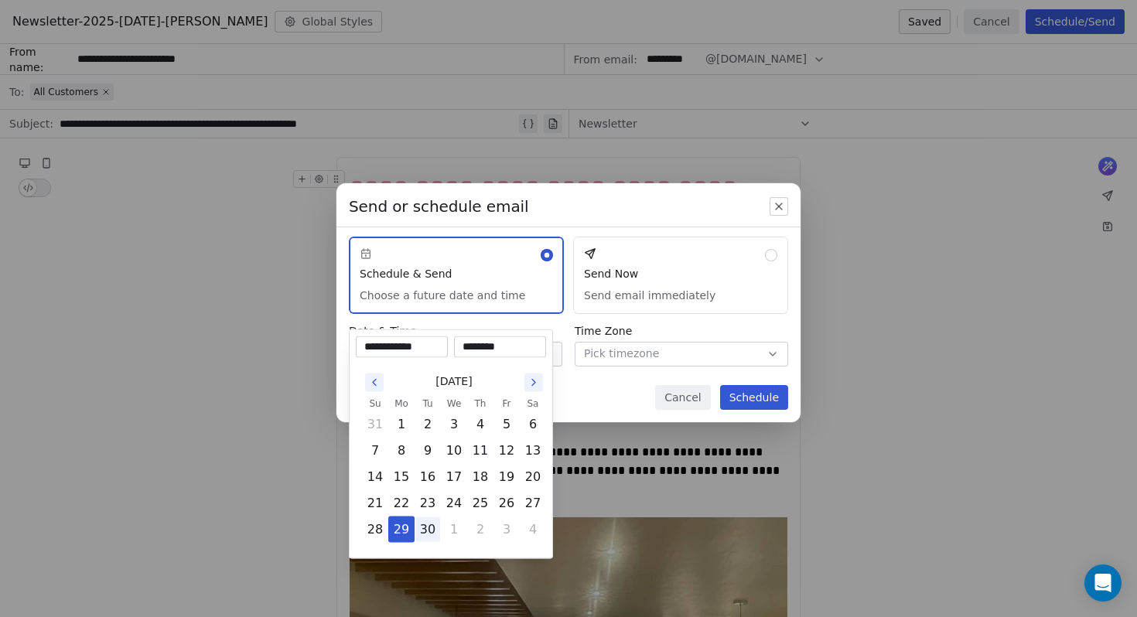
click at [428, 531] on button "30" at bounding box center [427, 529] width 25 height 25
type input "**********"
click at [641, 357] on div "Send or schedule email Schedule & Send Choose a future date and time Send Now S…" at bounding box center [568, 309] width 1137 height 301
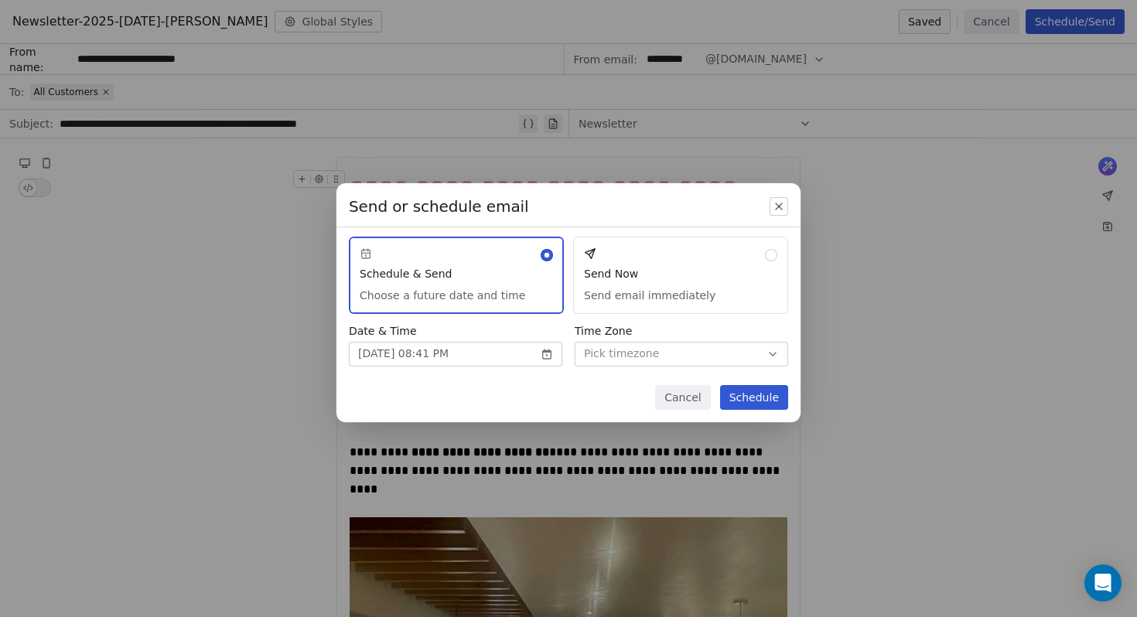
click at [597, 354] on span "Pick timezone" at bounding box center [621, 354] width 75 height 16
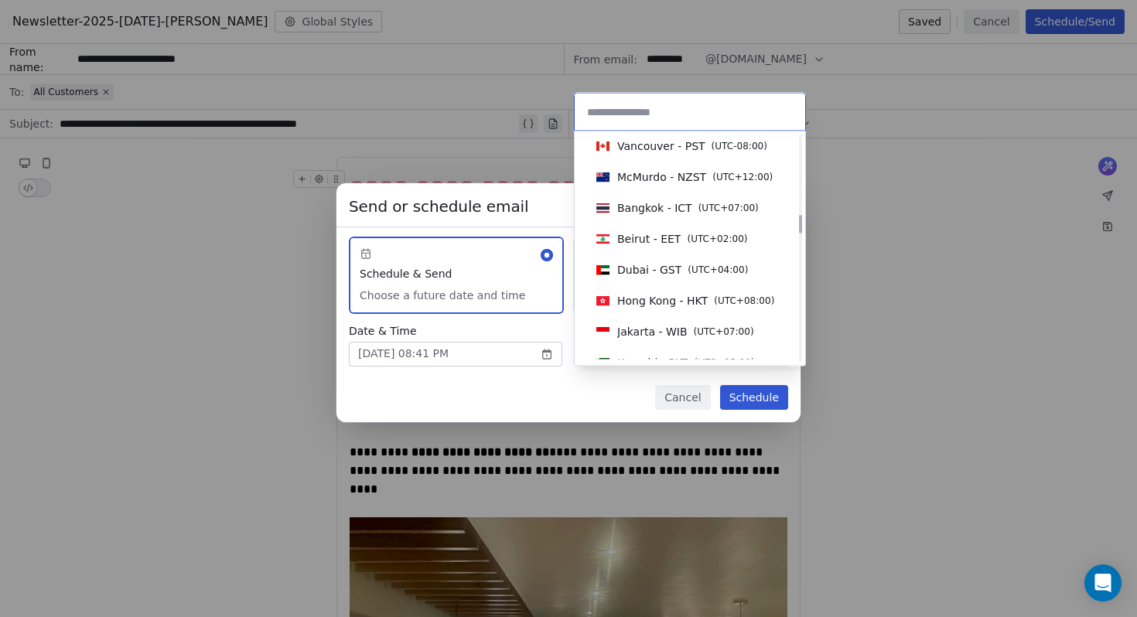
scroll to position [952, 0]
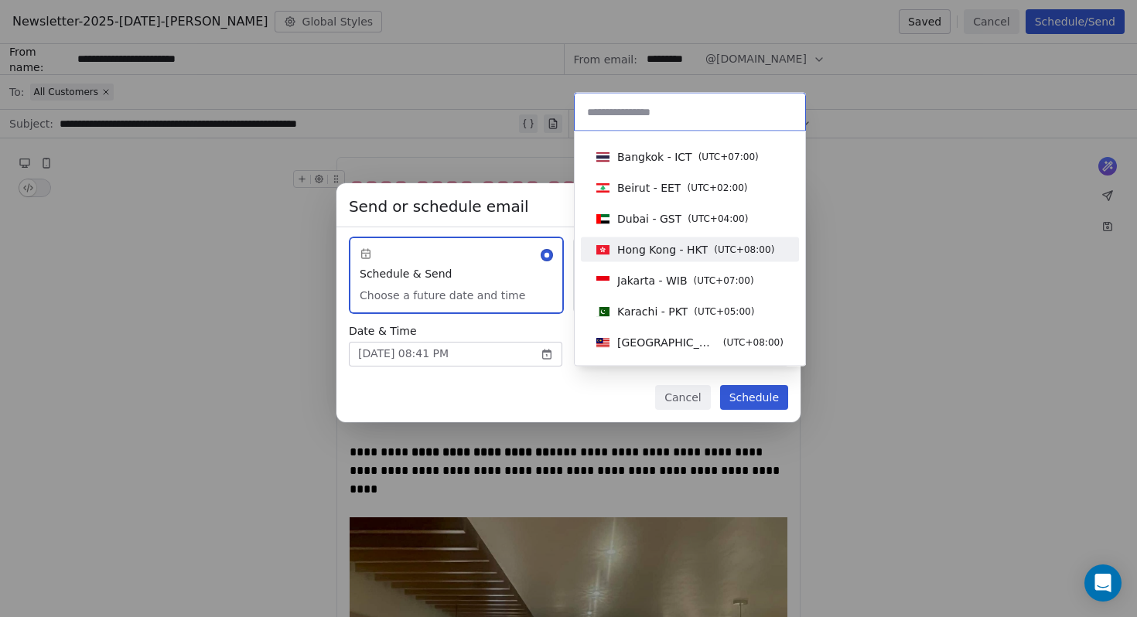
click at [674, 261] on div "Hong Kong - HKT ( UTC+08:00 )" at bounding box center [690, 249] width 218 height 25
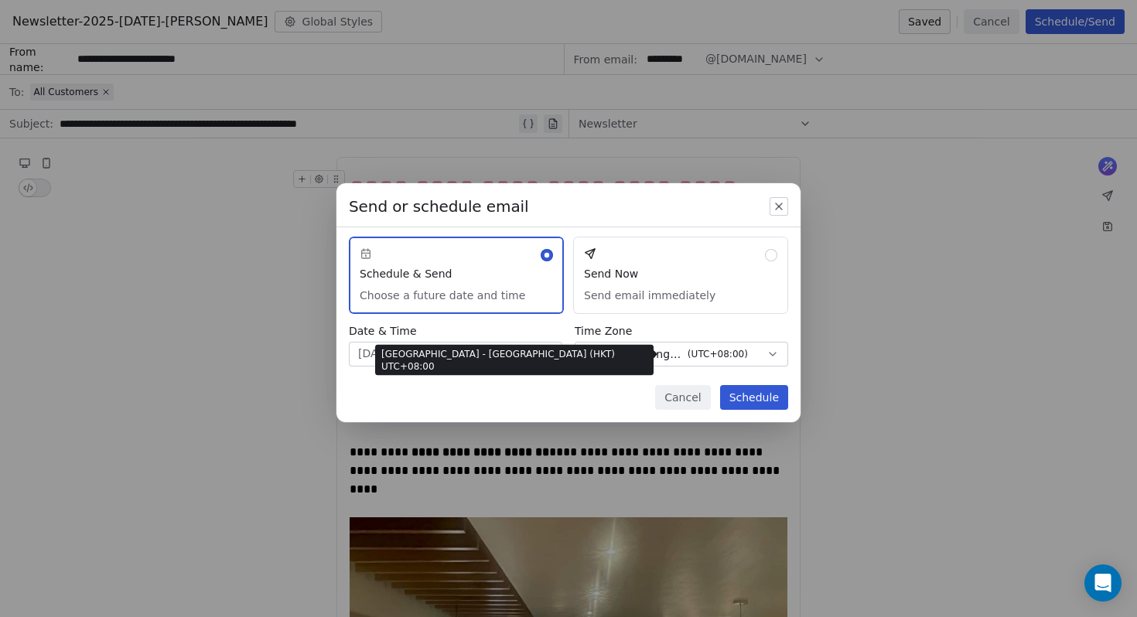
click at [634, 352] on span "Hong Kong - HKT" at bounding box center [646, 354] width 70 height 15
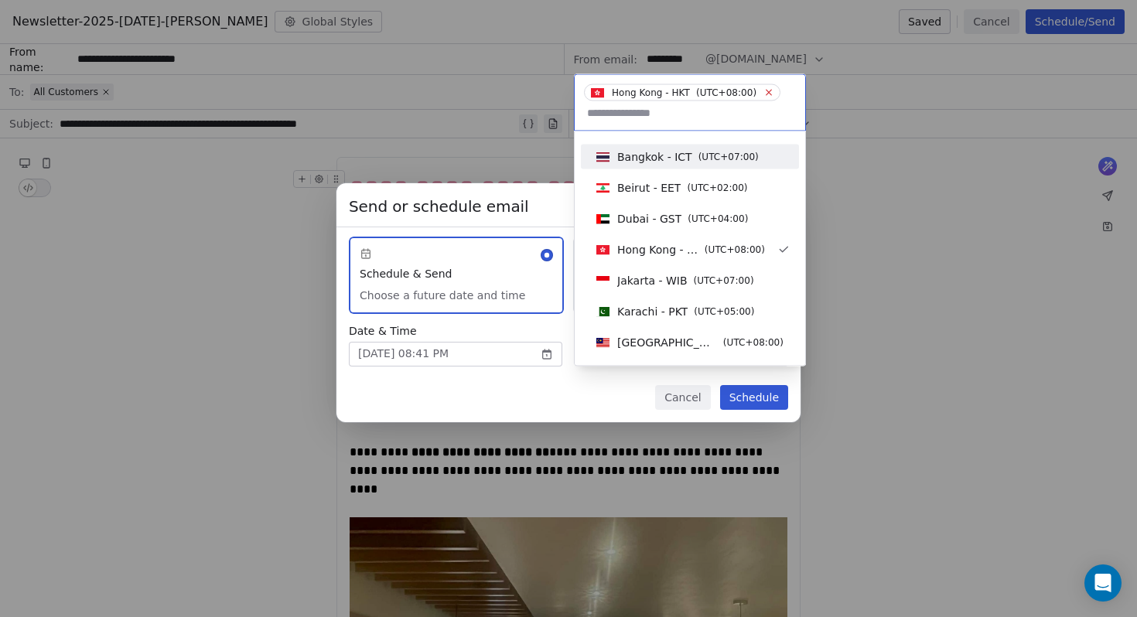
click at [767, 90] on icon at bounding box center [768, 92] width 10 height 10
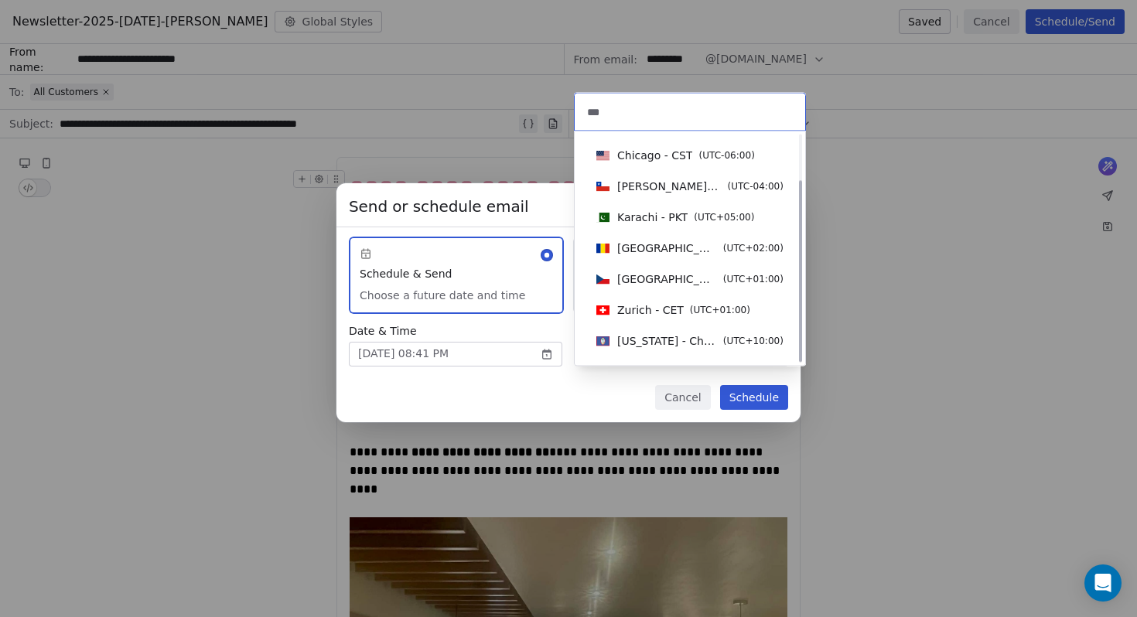
scroll to position [0, 0]
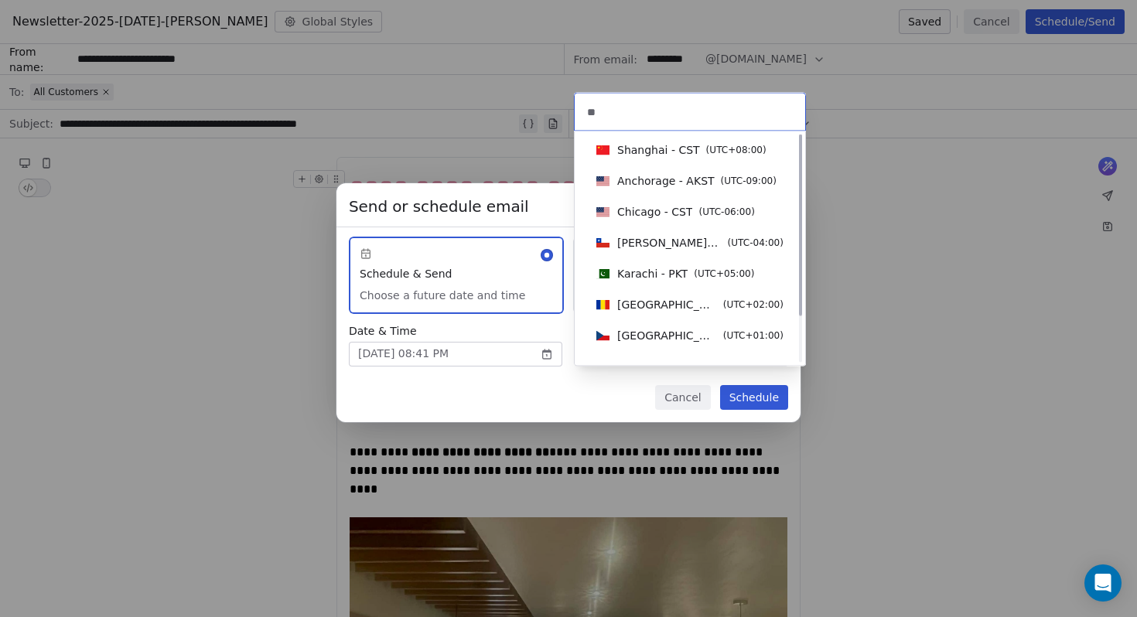
type input "*"
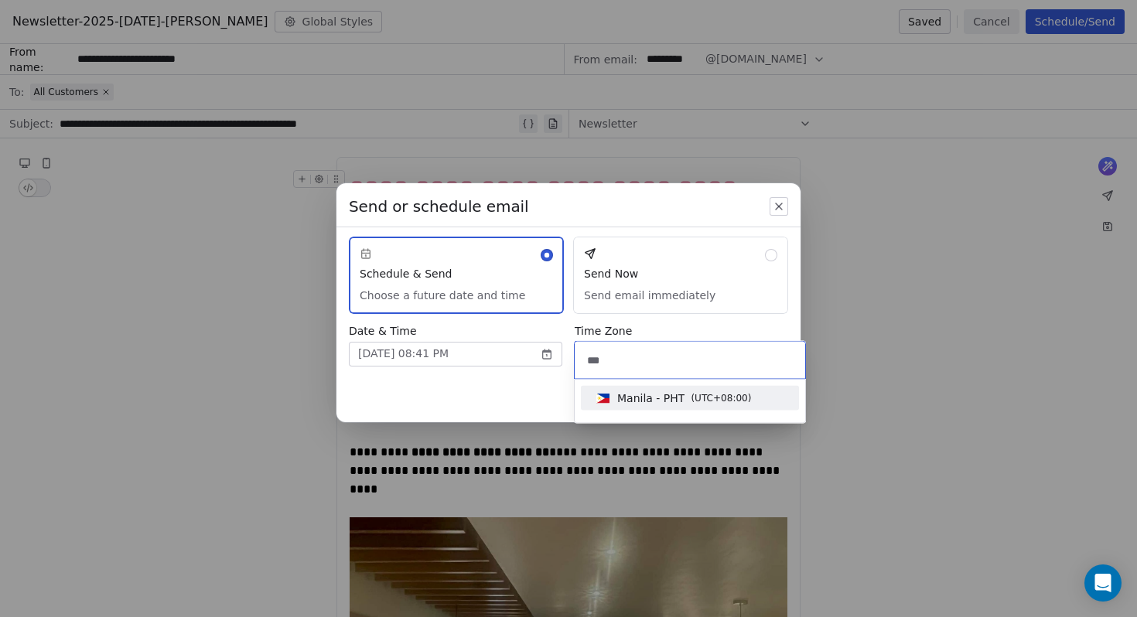
type input "***"
click at [640, 399] on span "Manila - PHT" at bounding box center [650, 398] width 67 height 15
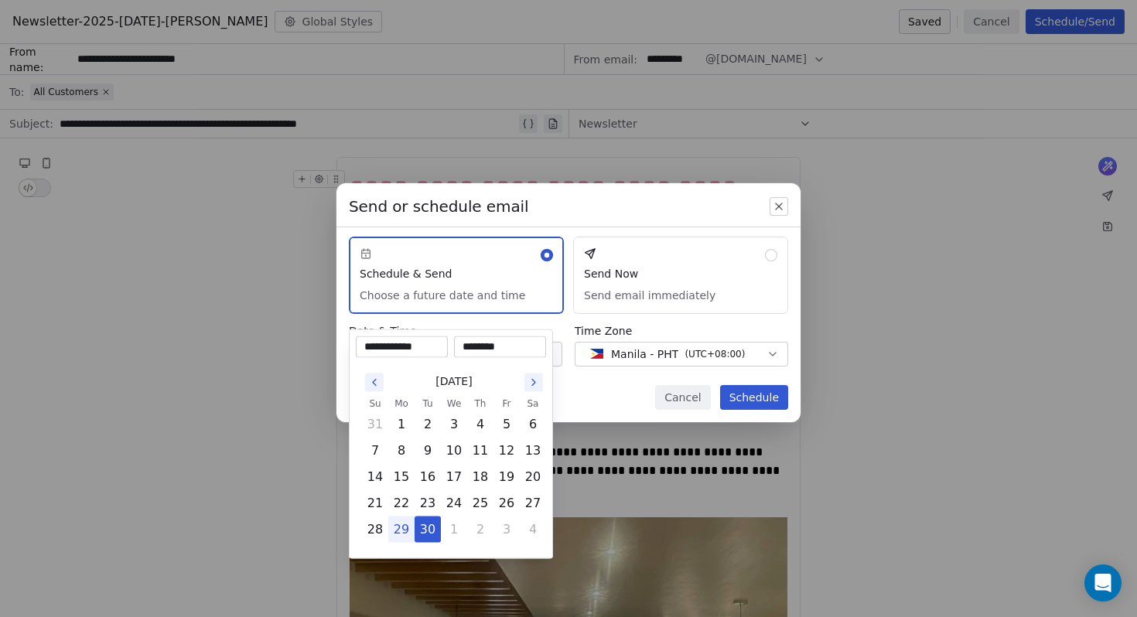
click at [548, 356] on body "Digital Marketing Unicorn Contacts People Marketing Workflows Campaigns Metrics…" at bounding box center [568, 308] width 1137 height 617
click at [504, 342] on input "********" at bounding box center [500, 347] width 86 height 15
click at [475, 343] on input "********" at bounding box center [500, 347] width 86 height 15
click at [498, 345] on input "********" at bounding box center [500, 347] width 86 height 15
type input "********"
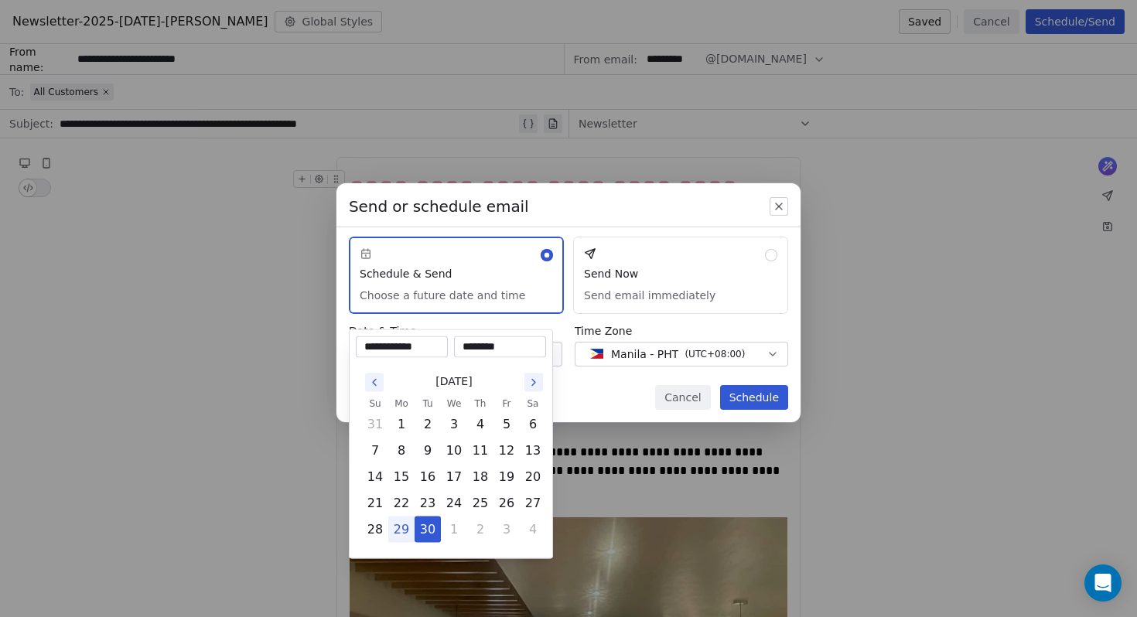
click at [761, 397] on div "Send or schedule email Schedule & Send Choose a future date and time Send Now S…" at bounding box center [568, 309] width 1137 height 301
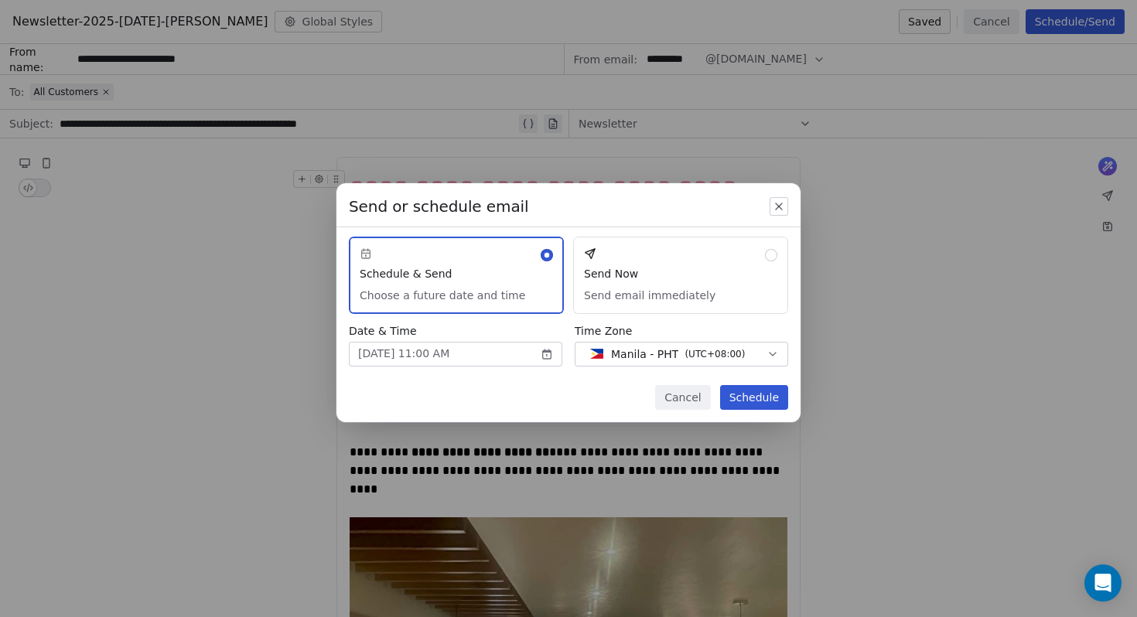
click at [762, 397] on button "Schedule" at bounding box center [754, 397] width 68 height 25
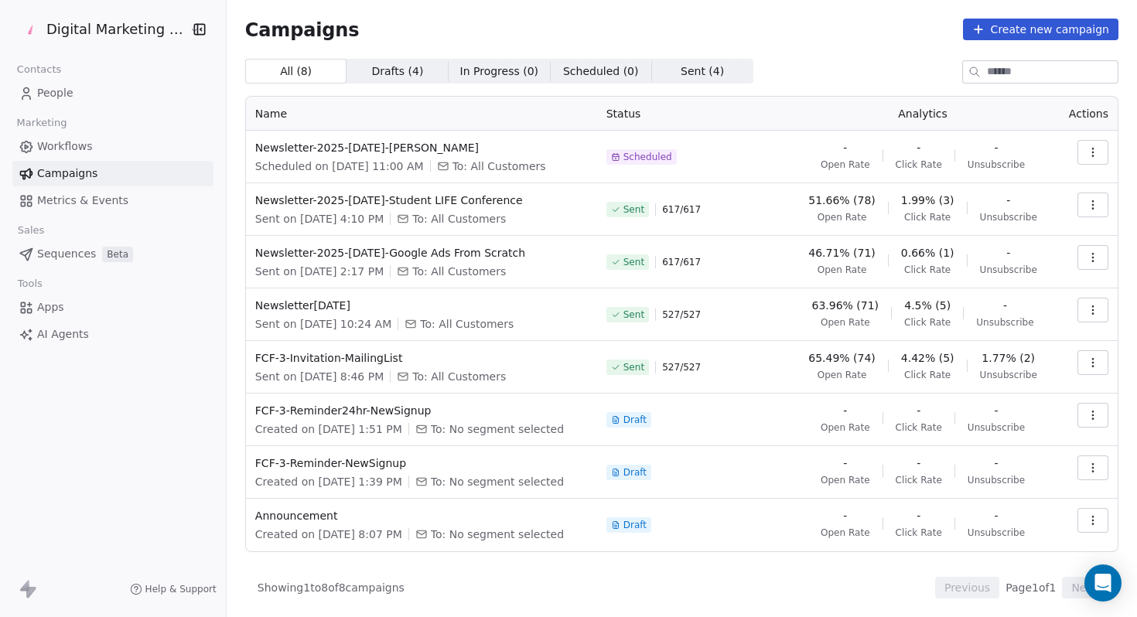
click at [681, 75] on span "Sent ( 4 )" at bounding box center [702, 71] width 43 height 16
